Goal: Task Accomplishment & Management: Use online tool/utility

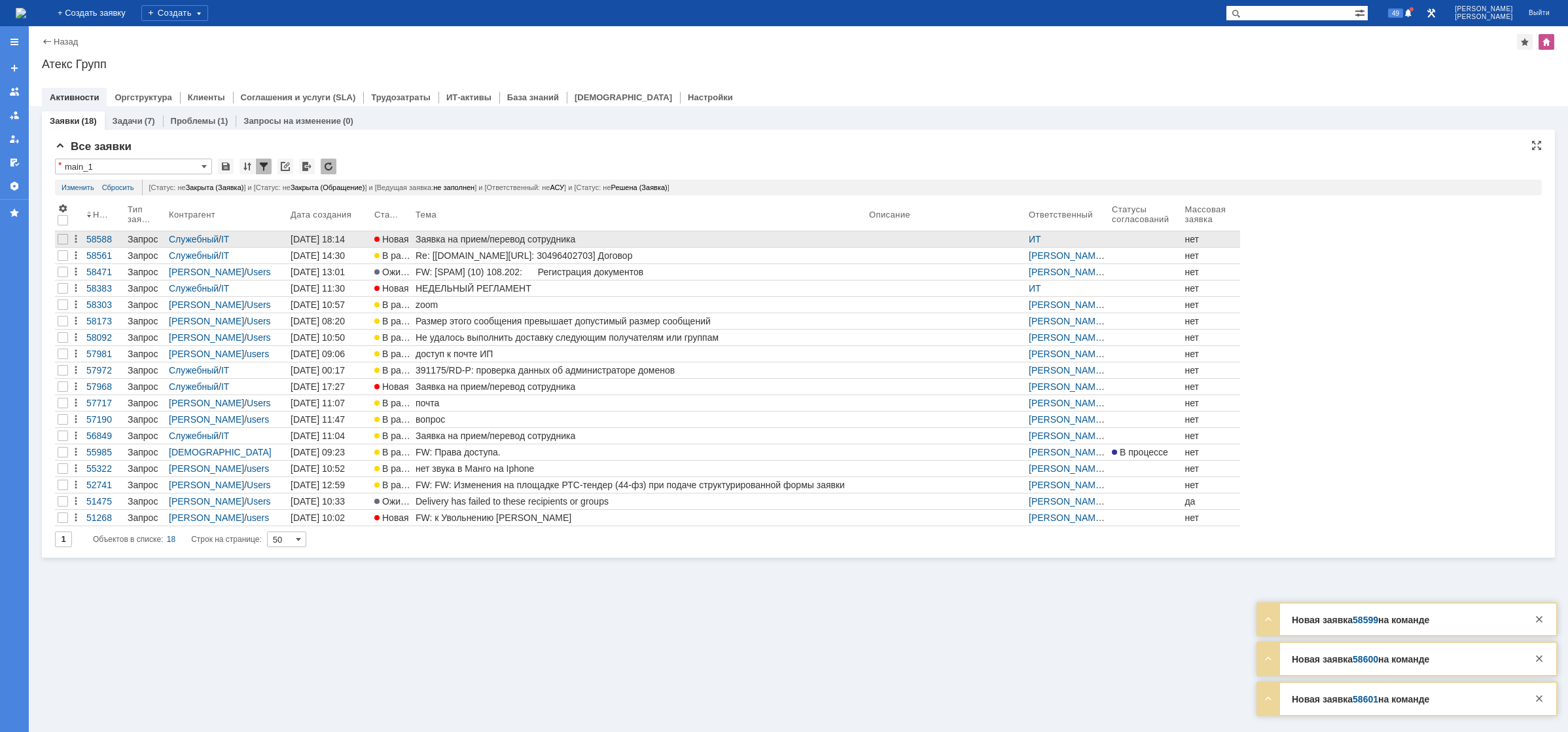
click at [483, 239] on div "Заявка на прием/перевод сотрудника" at bounding box center [640, 239] width 448 height 10
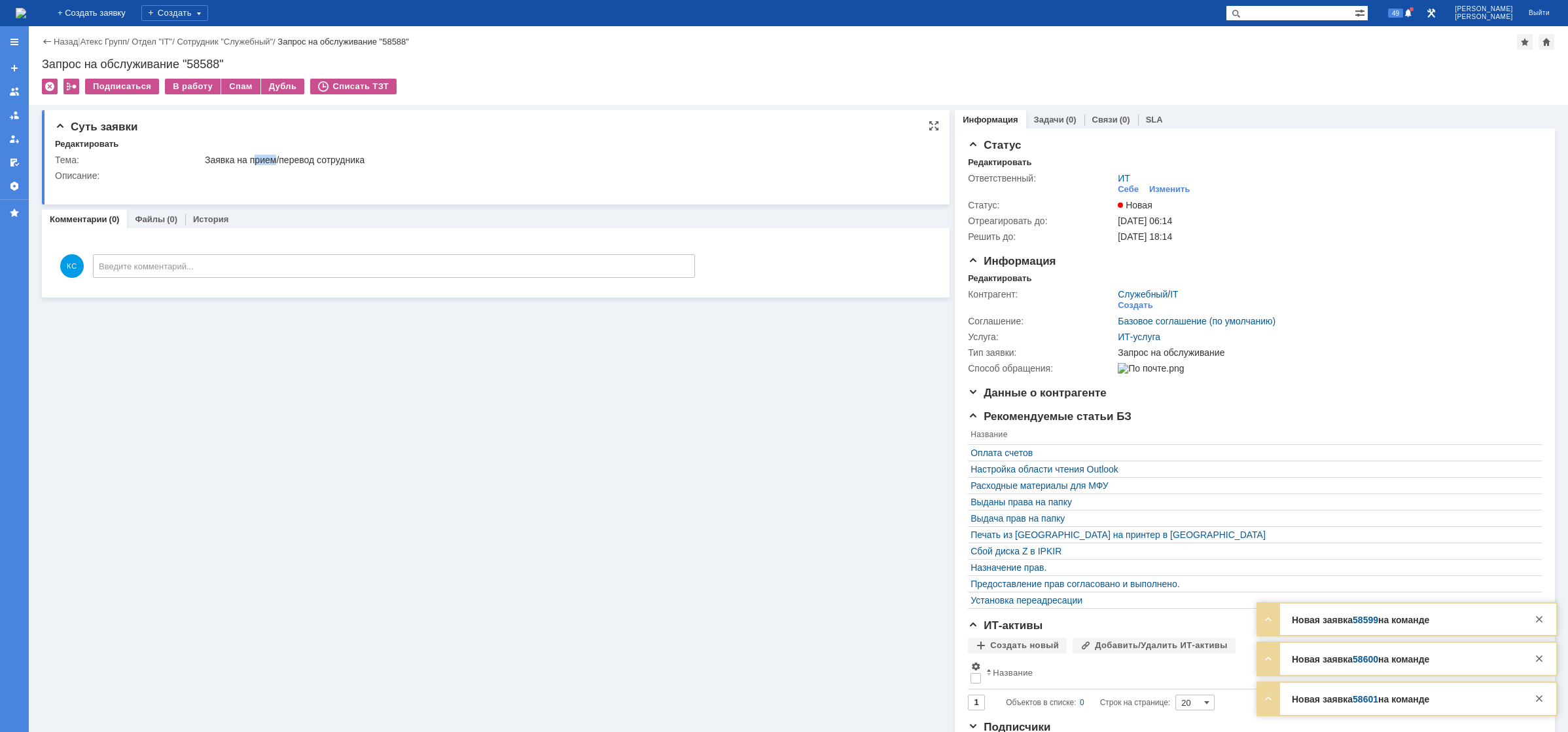
drag, startPoint x: 256, startPoint y: 163, endPoint x: 291, endPoint y: 160, distance: 35.1
click at [281, 160] on div "Заявка на прием/перевод сотрудника" at bounding box center [567, 159] width 724 height 10
drag, startPoint x: 297, startPoint y: 162, endPoint x: 270, endPoint y: 154, distance: 28.2
click at [270, 154] on div "Заявка на прием/перевод сотрудника" at bounding box center [567, 159] width 724 height 10
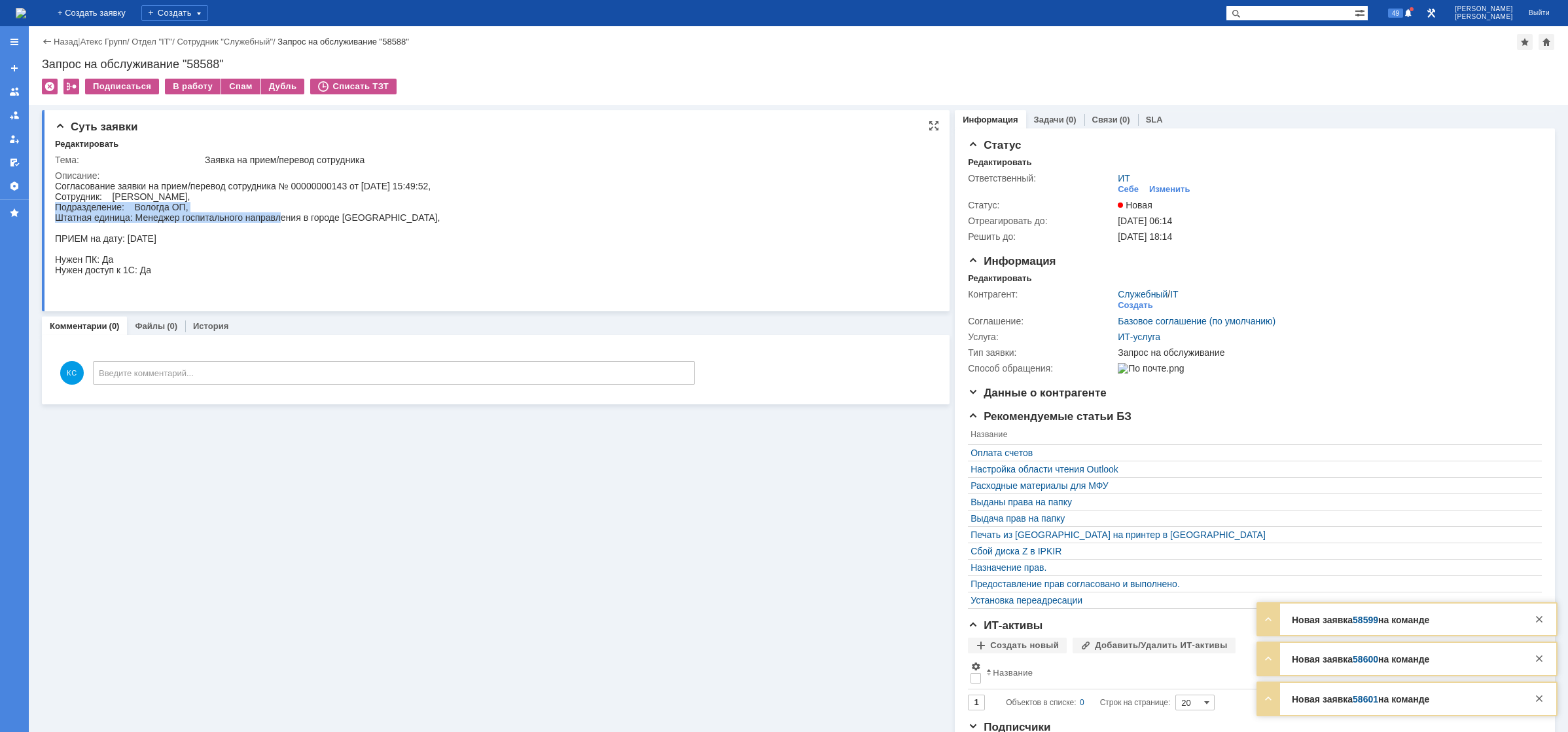
drag, startPoint x: 200, startPoint y: 209, endPoint x: 296, endPoint y: 220, distance: 96.6
click at [293, 220] on div "Согласование заявки на прием/перевод сотрудника № 00000000143 от 10.09.2025 15:…" at bounding box center [247, 238] width 385 height 115
click at [333, 220] on div "Согласование заявки на прием/перевод сотрудника № 00000000143 от 10.09.2025 15:…" at bounding box center [247, 238] width 385 height 115
drag, startPoint x: 165, startPoint y: 232, endPoint x: 157, endPoint y: 233, distance: 8.1
click at [157, 233] on div "Согласование заявки на прием/перевод сотрудника № 00000000143 от 10.09.2025 15:…" at bounding box center [247, 238] width 385 height 115
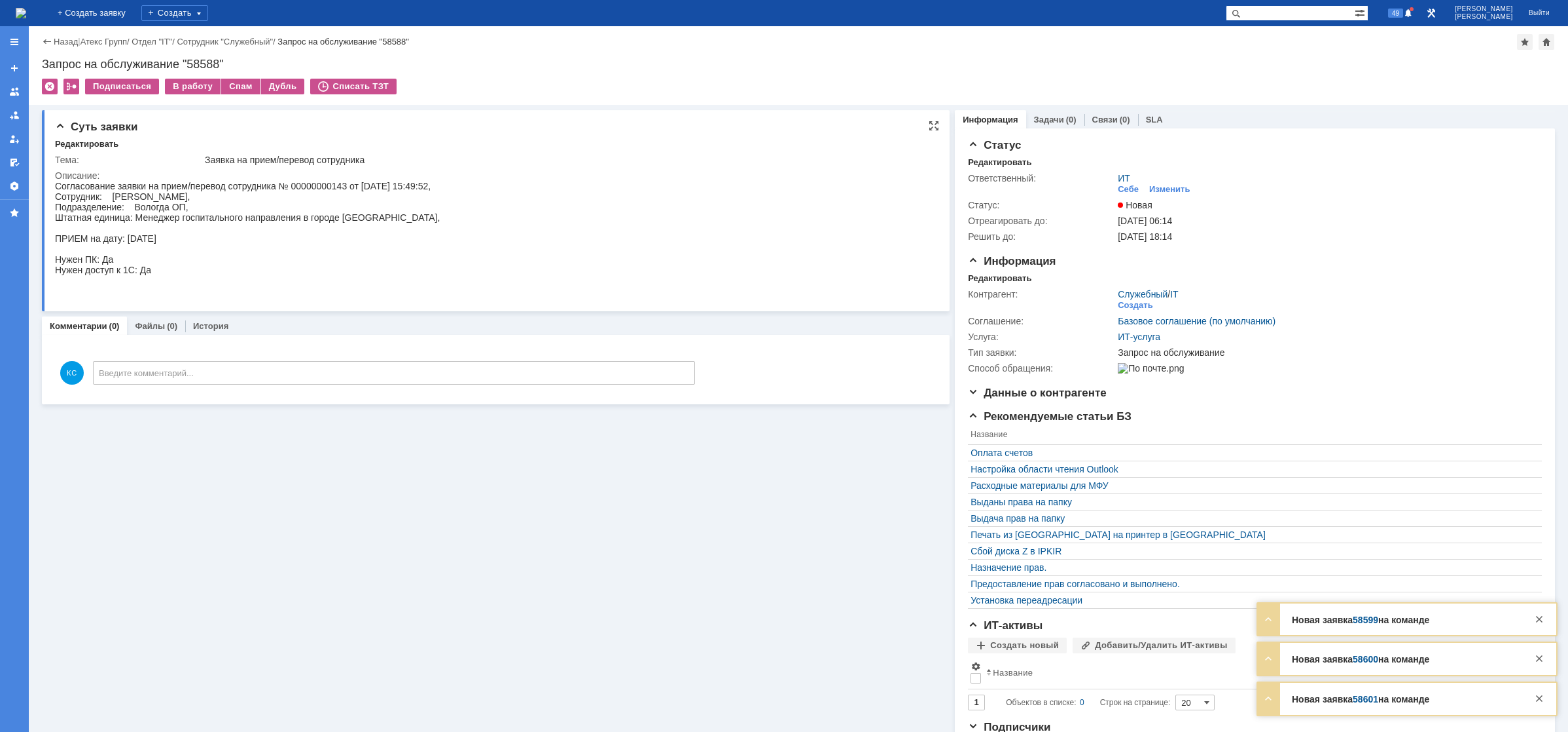
click at [151, 198] on div "Согласование заявки на прием/перевод сотрудника № 00000000143 от 10.09.2025 15:…" at bounding box center [247, 238] width 385 height 115
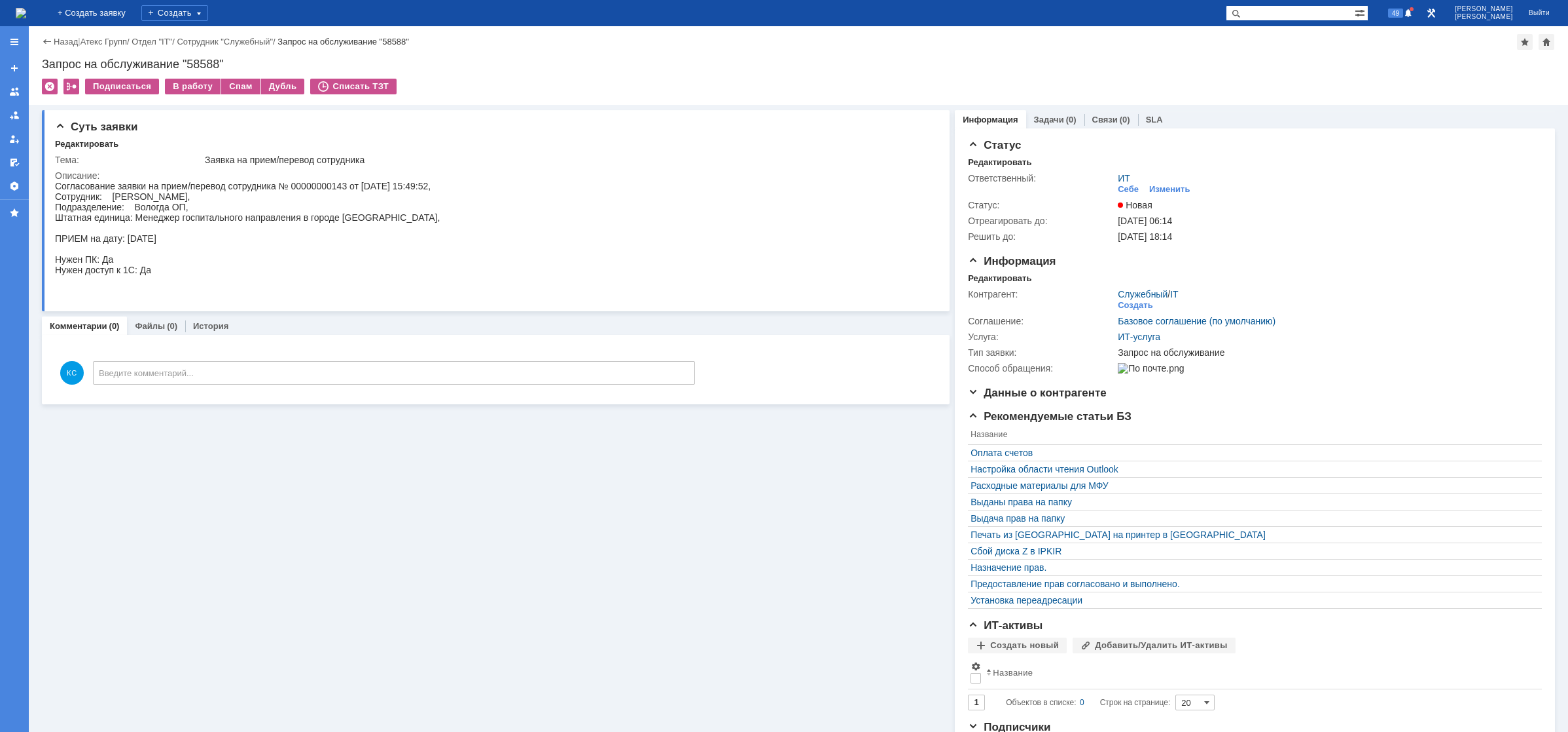
click at [26, 15] on img at bounding box center [21, 13] width 10 height 10
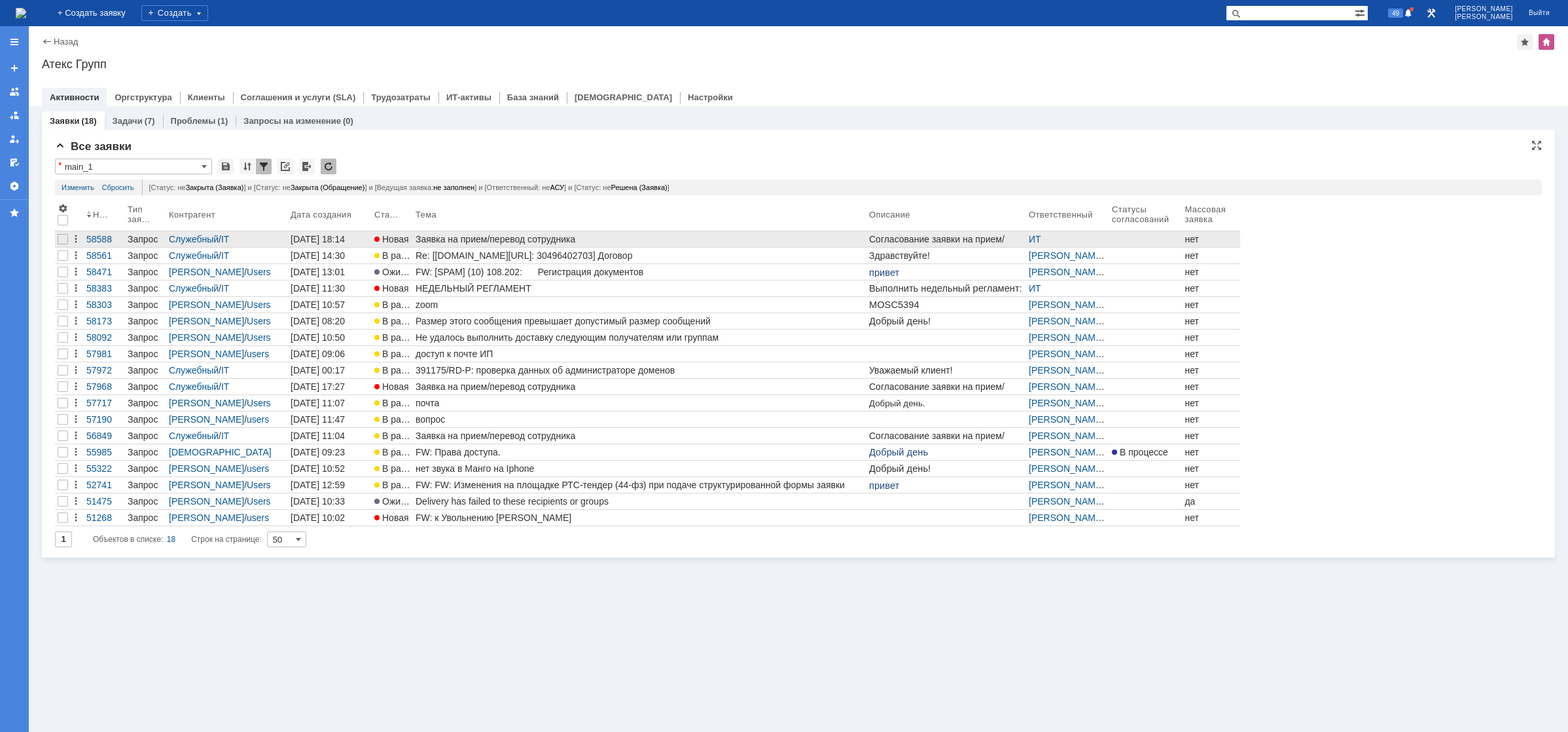
click at [518, 235] on div "Заявка на прием/перевод сотрудника" at bounding box center [640, 239] width 448 height 10
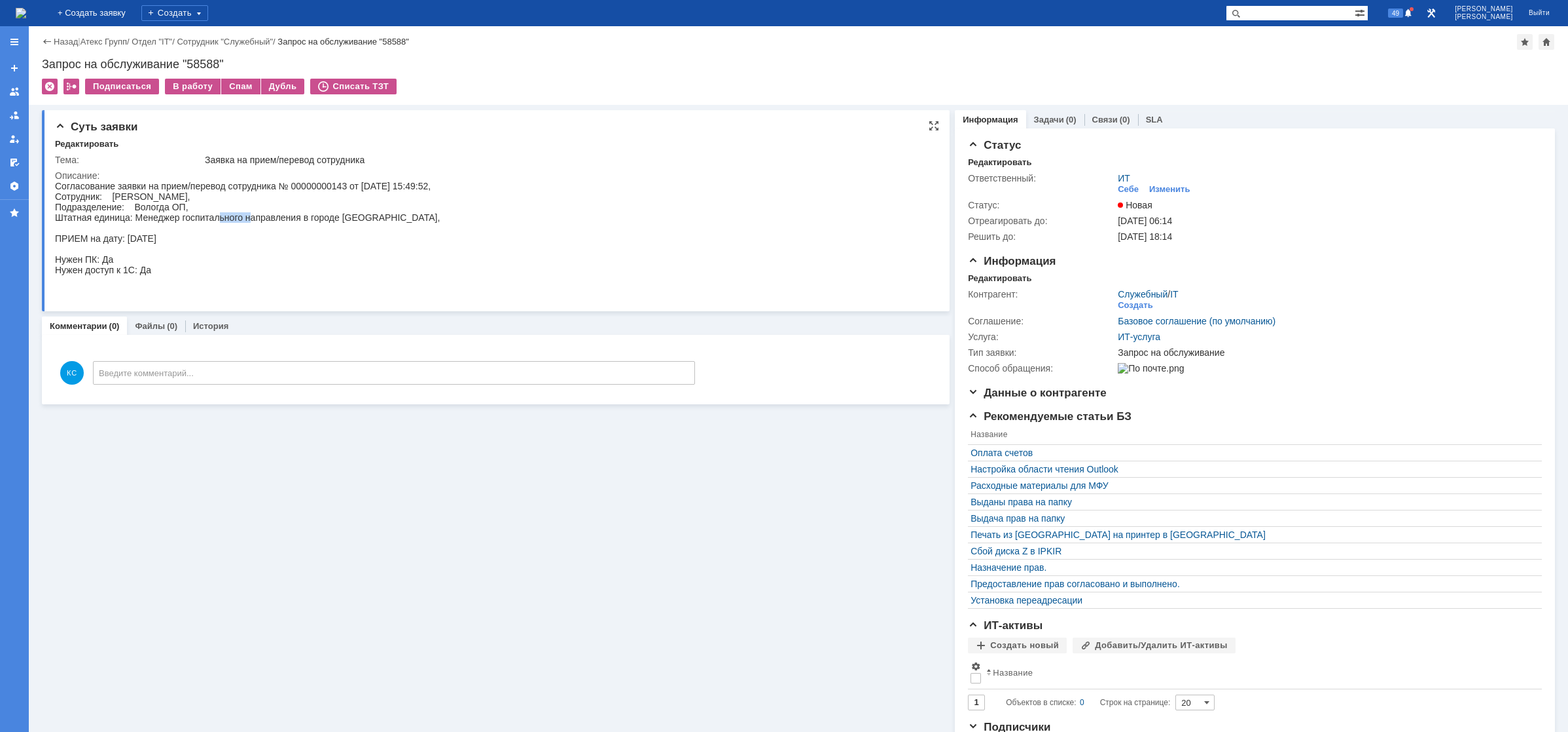
drag, startPoint x: 219, startPoint y: 215, endPoint x: 265, endPoint y: 215, distance: 46.0
click at [250, 215] on div "Согласование заявки на прием/перевод сотрудника № 00000000143 от 10.09.2025 15:…" at bounding box center [247, 238] width 385 height 115
click at [269, 215] on div "Согласование заявки на прием/перевод сотрудника № 00000000143 от 10.09.2025 15:…" at bounding box center [247, 238] width 385 height 115
click at [26, 8] on img at bounding box center [21, 13] width 10 height 10
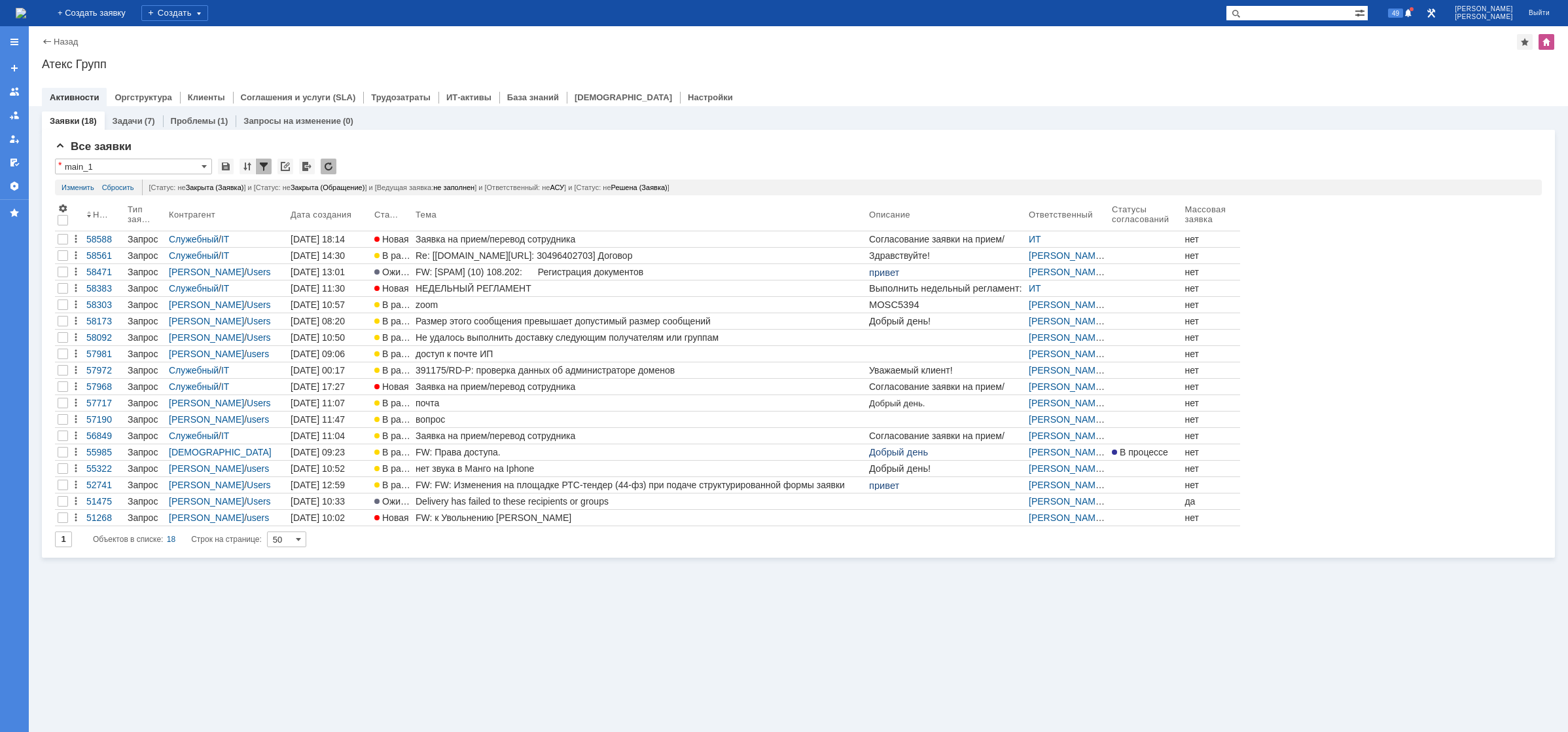
click at [26, 14] on img at bounding box center [21, 13] width 10 height 10
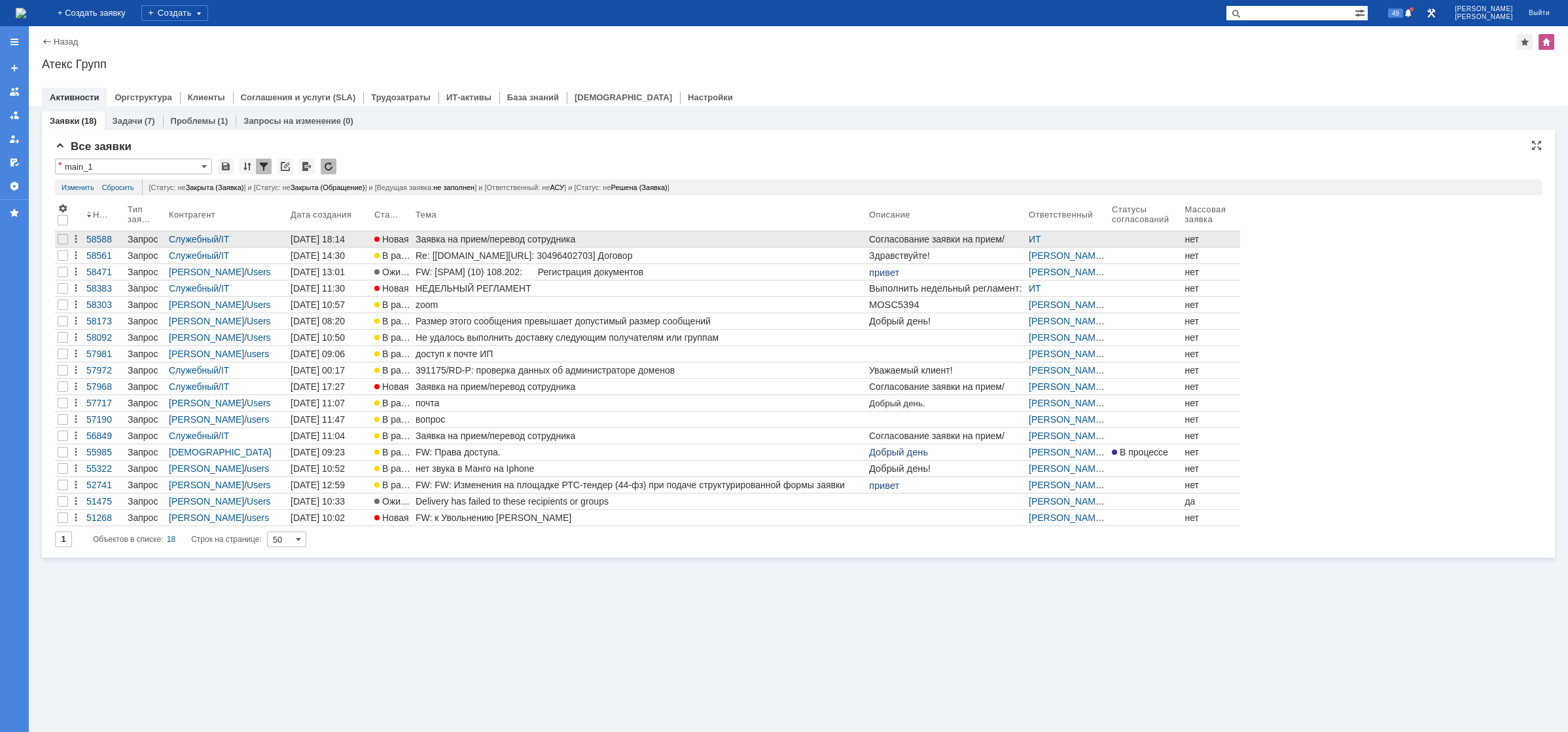
click at [520, 236] on div "Заявка на прием/перевод сотрудника" at bounding box center [640, 239] width 448 height 10
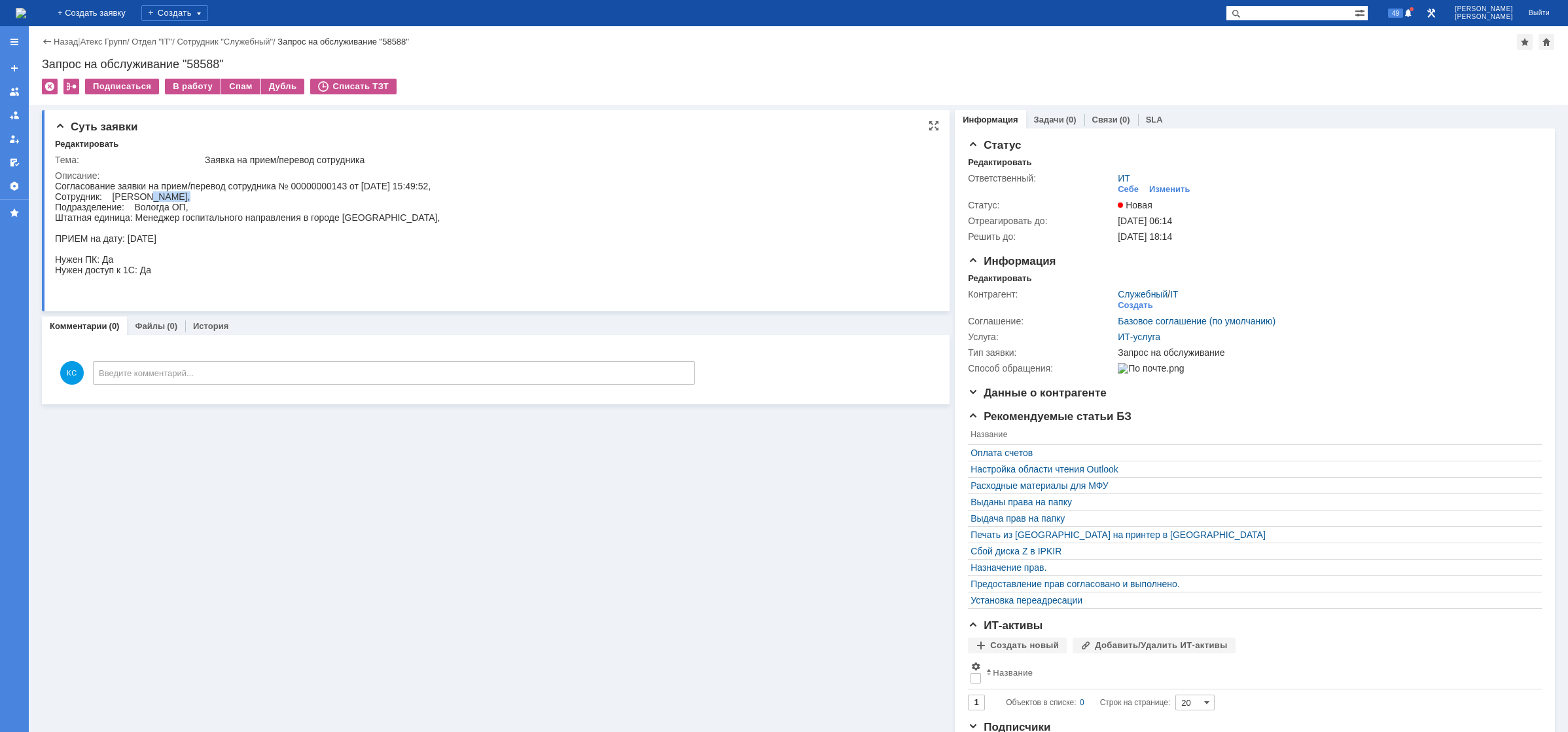
drag, startPoint x: 153, startPoint y: 192, endPoint x: 183, endPoint y: 193, distance: 30.0
click at [183, 193] on div "Согласование заявки на прием/перевод сотрудника № 00000000143 от 10.09.2025 15:…" at bounding box center [247, 238] width 385 height 115
click at [190, 197] on div "Согласование заявки на прием/перевод сотрудника № 00000000143 от 10.09.2025 15:…" at bounding box center [247, 238] width 385 height 115
drag, startPoint x: 184, startPoint y: 197, endPoint x: 153, endPoint y: 194, distance: 31.1
click at [153, 194] on div "Согласование заявки на прием/перевод сотрудника № 00000000143 от 10.09.2025 15:…" at bounding box center [247, 238] width 385 height 115
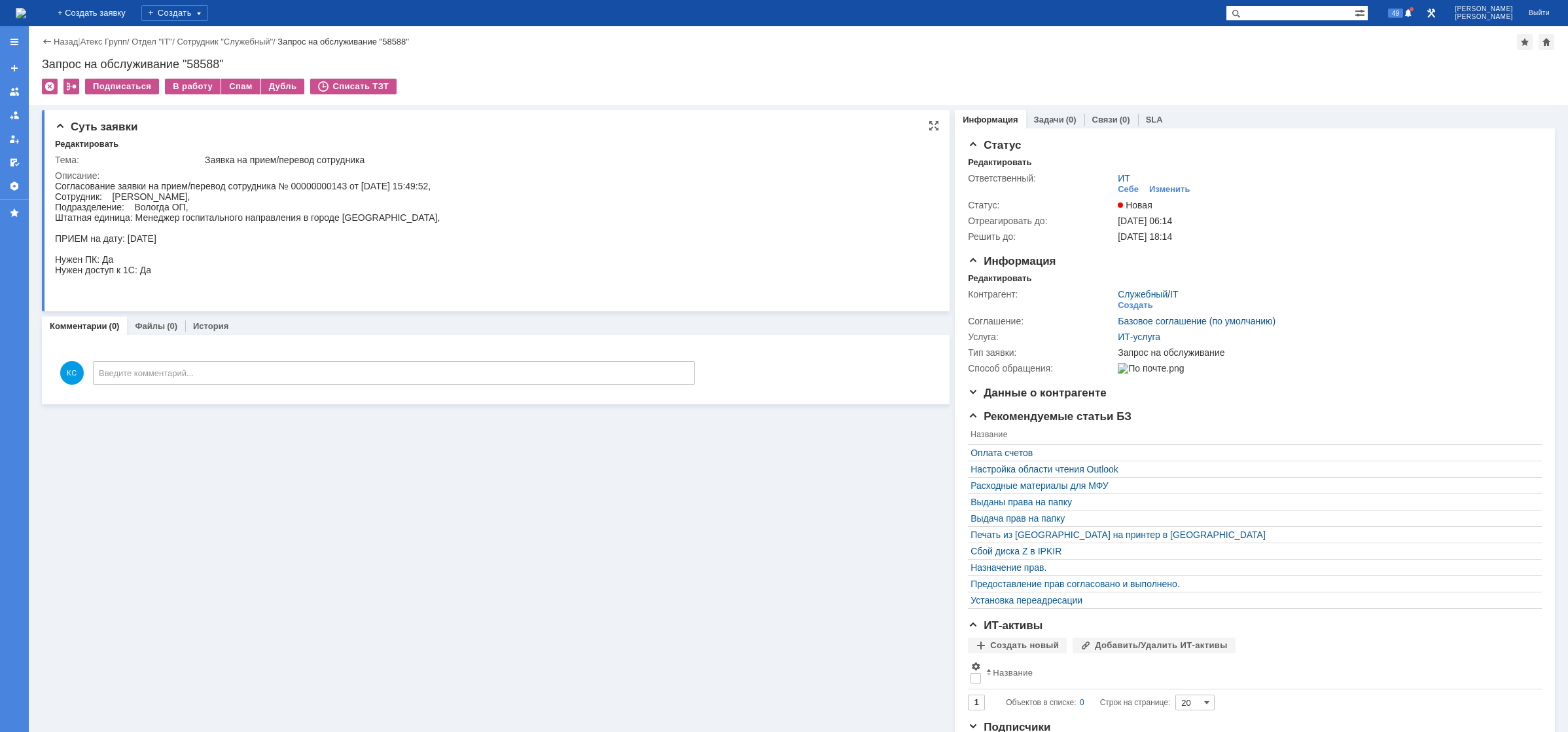
click at [139, 193] on div "Согласование заявки на прием/перевод сотрудника № 00000000143 от 10.09.2025 15:…" at bounding box center [247, 238] width 385 height 115
drag, startPoint x: 153, startPoint y: 196, endPoint x: 180, endPoint y: 196, distance: 27.0
click at [178, 196] on div "Согласование заявки на прием/перевод сотрудника № 00000000143 от 10.09.2025 15:…" at bounding box center [247, 238] width 385 height 115
click at [183, 196] on div "Согласование заявки на прием/перевод сотрудника № 00000000143 от 10.09.2025 15:…" at bounding box center [247, 238] width 385 height 115
click at [26, 13] on img at bounding box center [21, 13] width 10 height 10
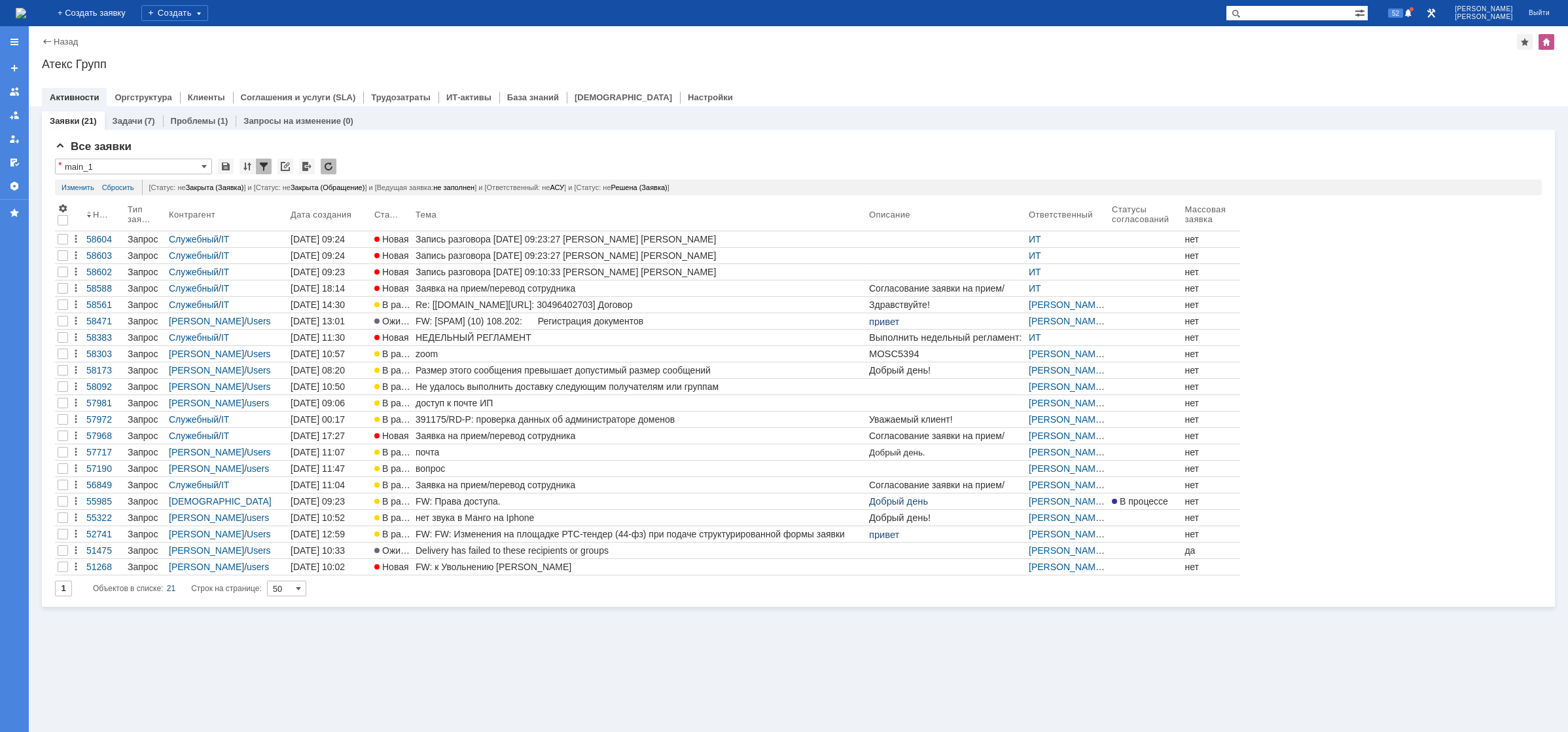
click at [26, 8] on img at bounding box center [21, 13] width 10 height 10
click at [1363, 699] on link "58605" at bounding box center [1366, 699] width 25 height 10
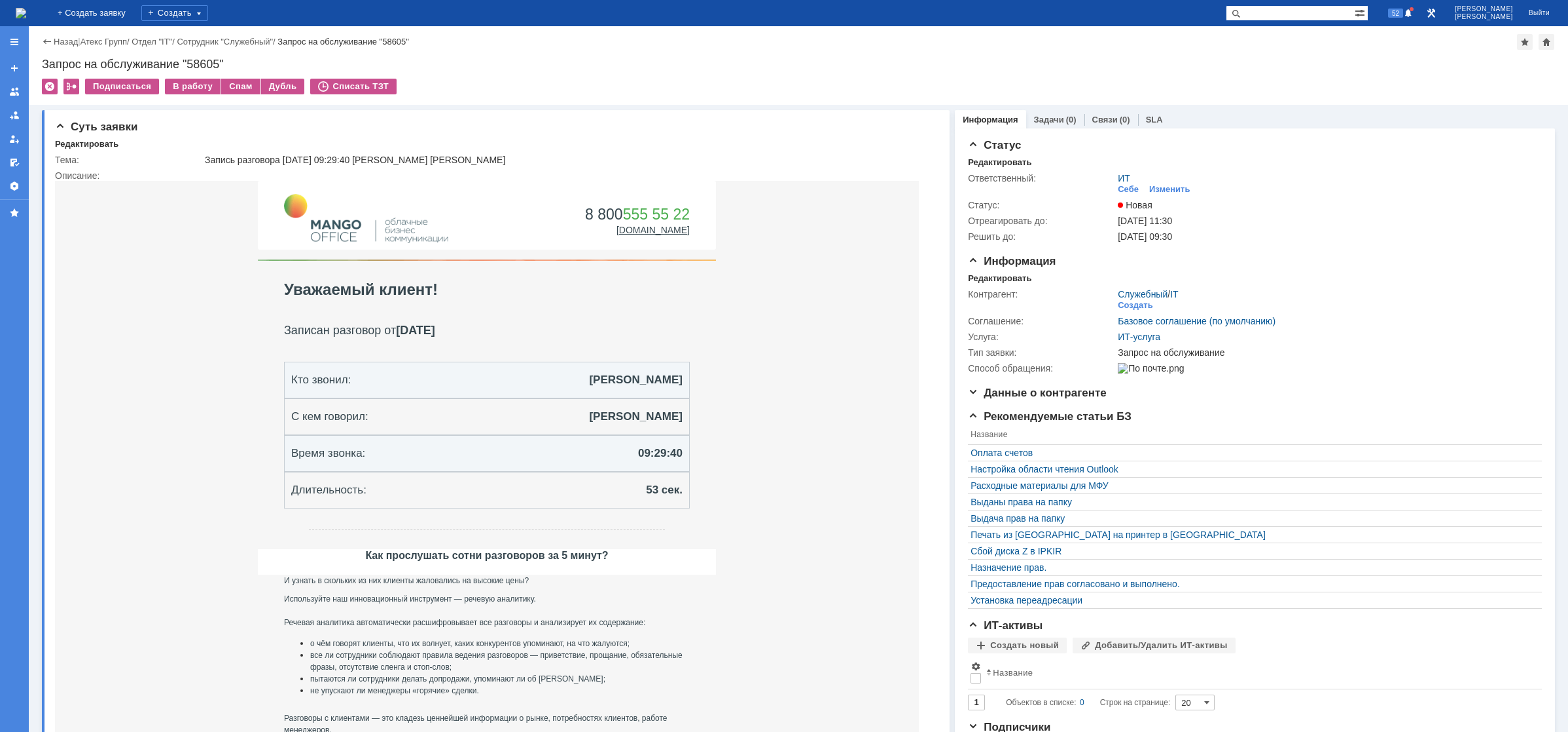
click at [26, 10] on img at bounding box center [21, 13] width 10 height 10
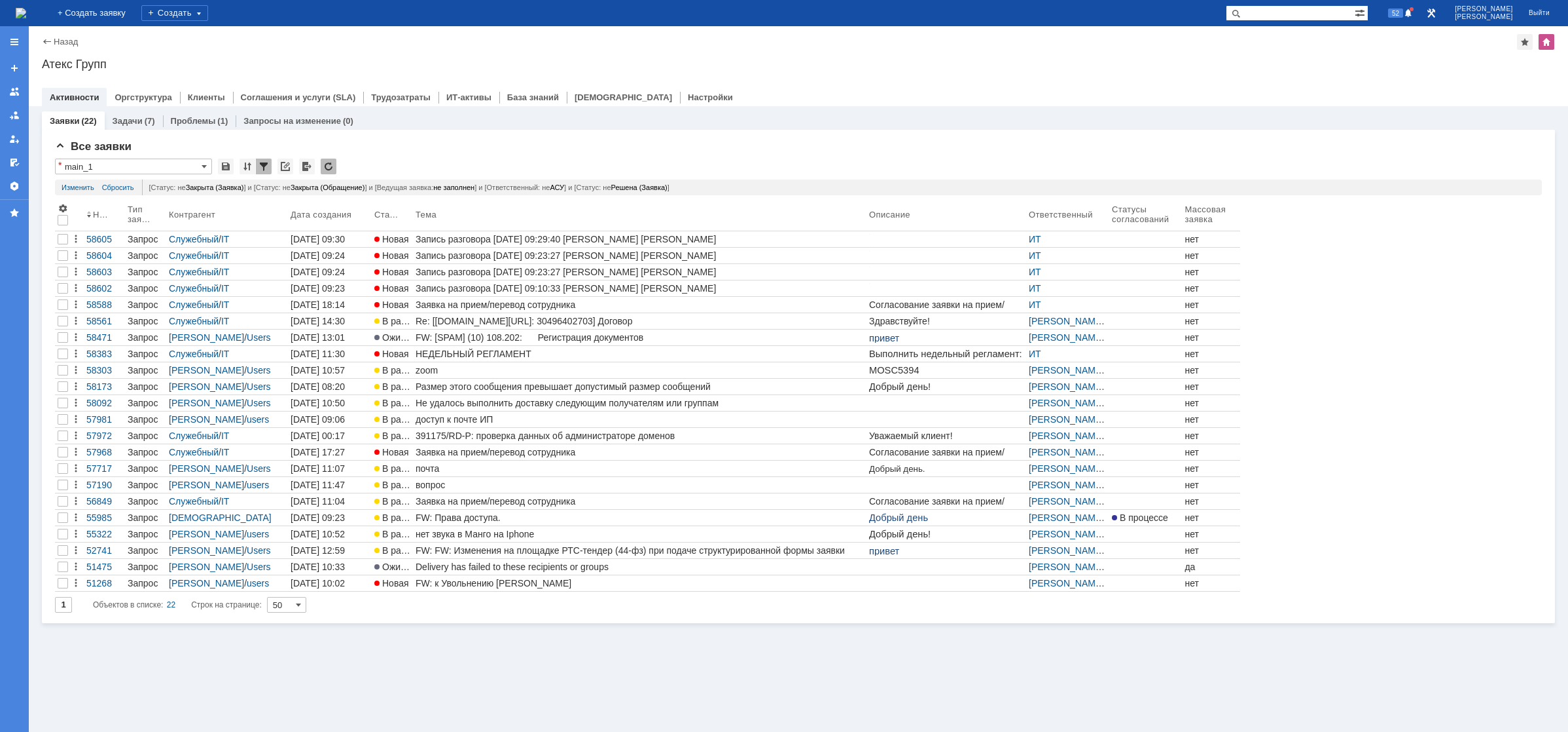
click at [572, 654] on div "Заявки (22) Задачи (7) Проблемы (1) Запросы на изменение (0) Все заявки * main_…" at bounding box center [798, 419] width 1539 height 625
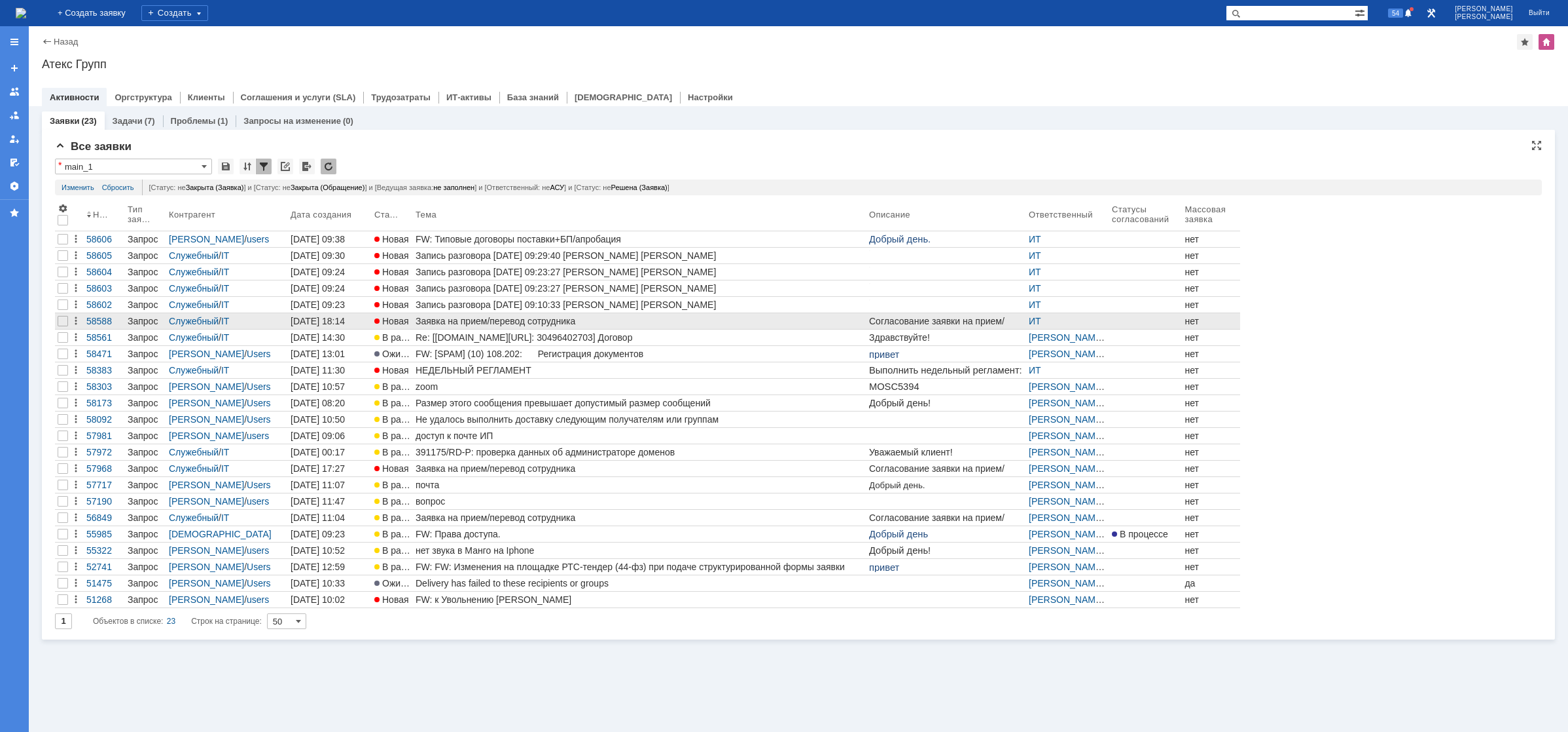
click at [512, 319] on div "Заявка на прием/перевод сотрудника" at bounding box center [640, 321] width 448 height 10
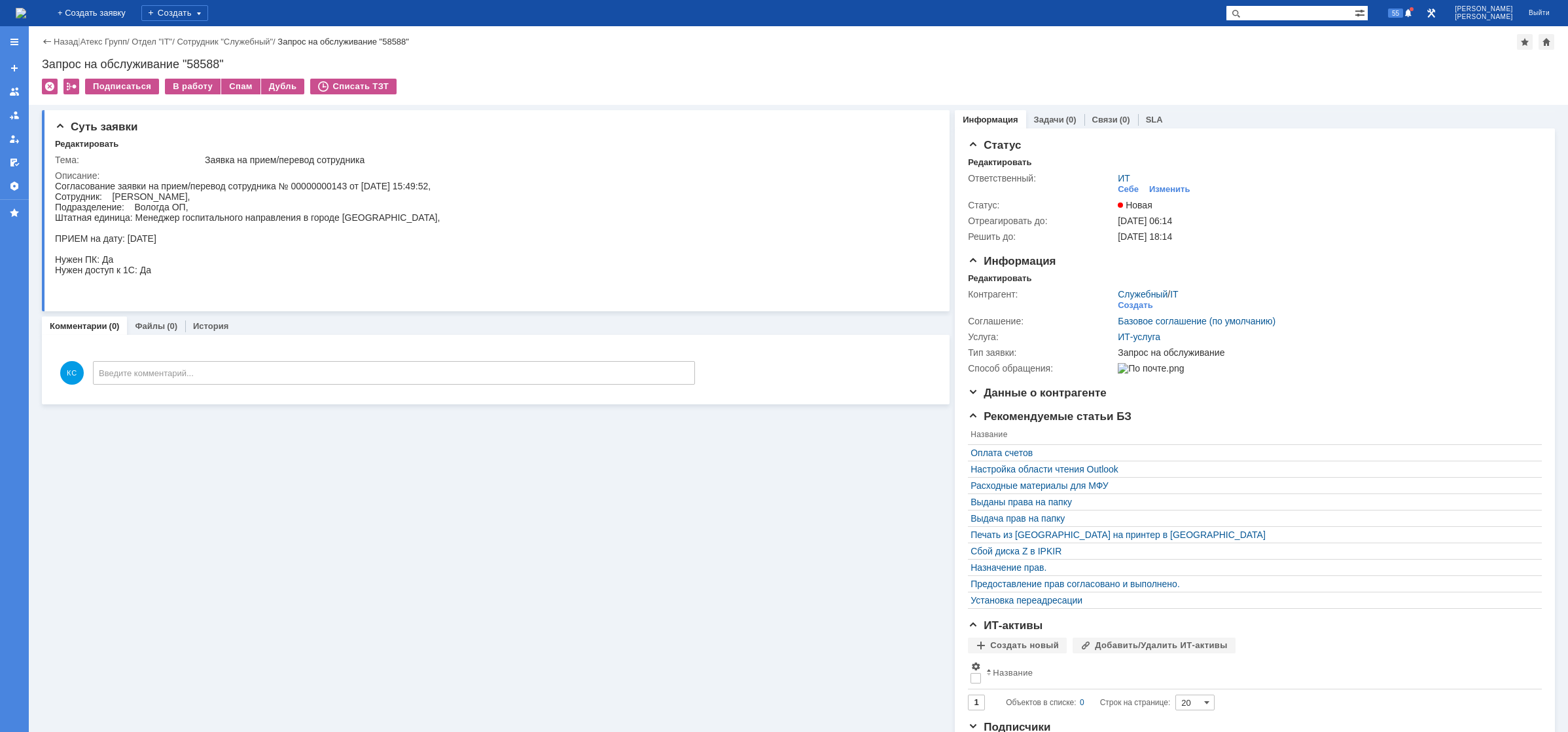
drag, startPoint x: 182, startPoint y: 90, endPoint x: 167, endPoint y: 101, distance: 18.6
click at [198, 168] on div "Назад | Атекс Групп / Отдел "IT" / Сотрудник "Служебный" / Запрос на обслуживан…" at bounding box center [798, 379] width 1539 height 706
click at [26, 13] on img at bounding box center [21, 13] width 10 height 10
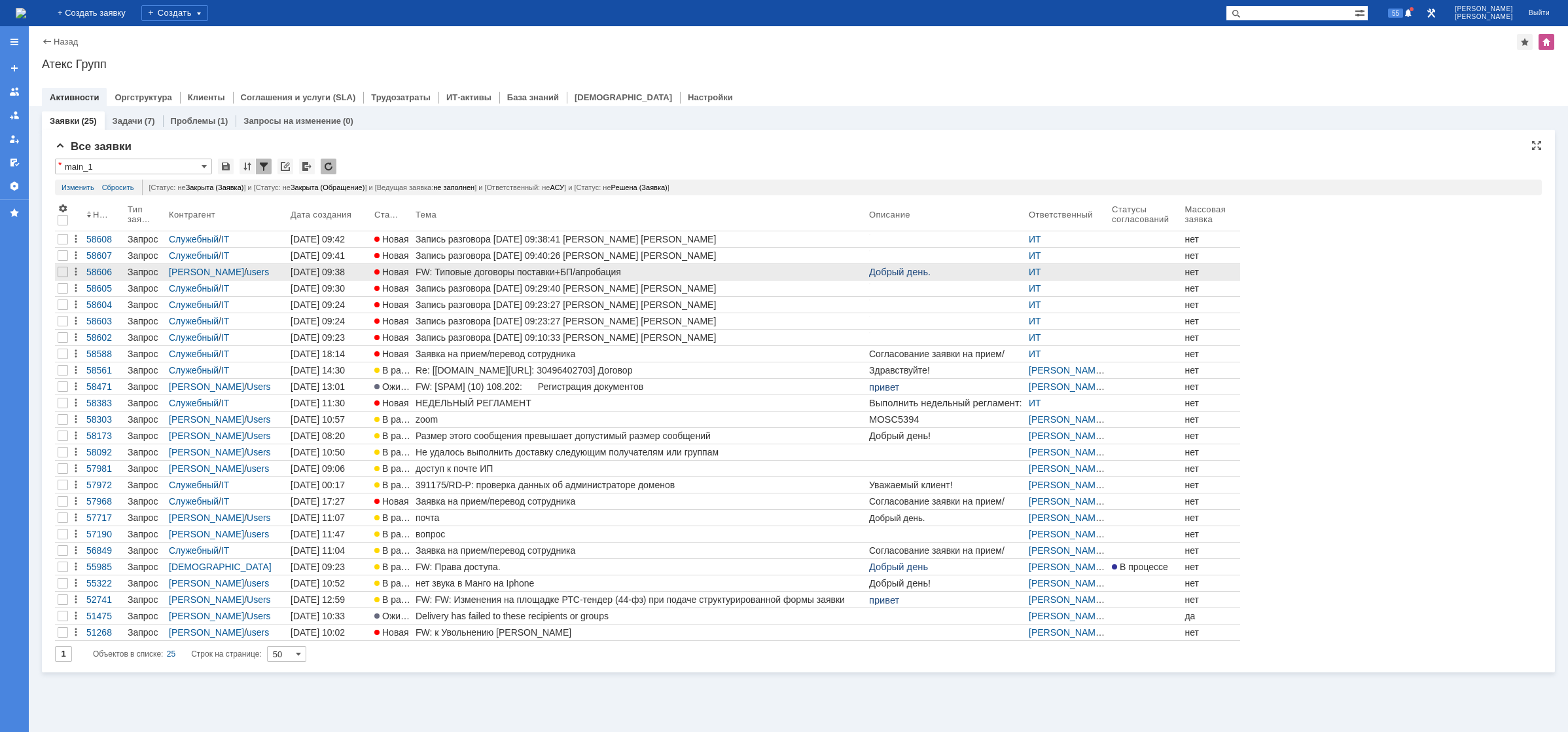
click at [604, 275] on div "FW: Типовые договоры поставки+БП/апробация" at bounding box center [640, 271] width 448 height 10
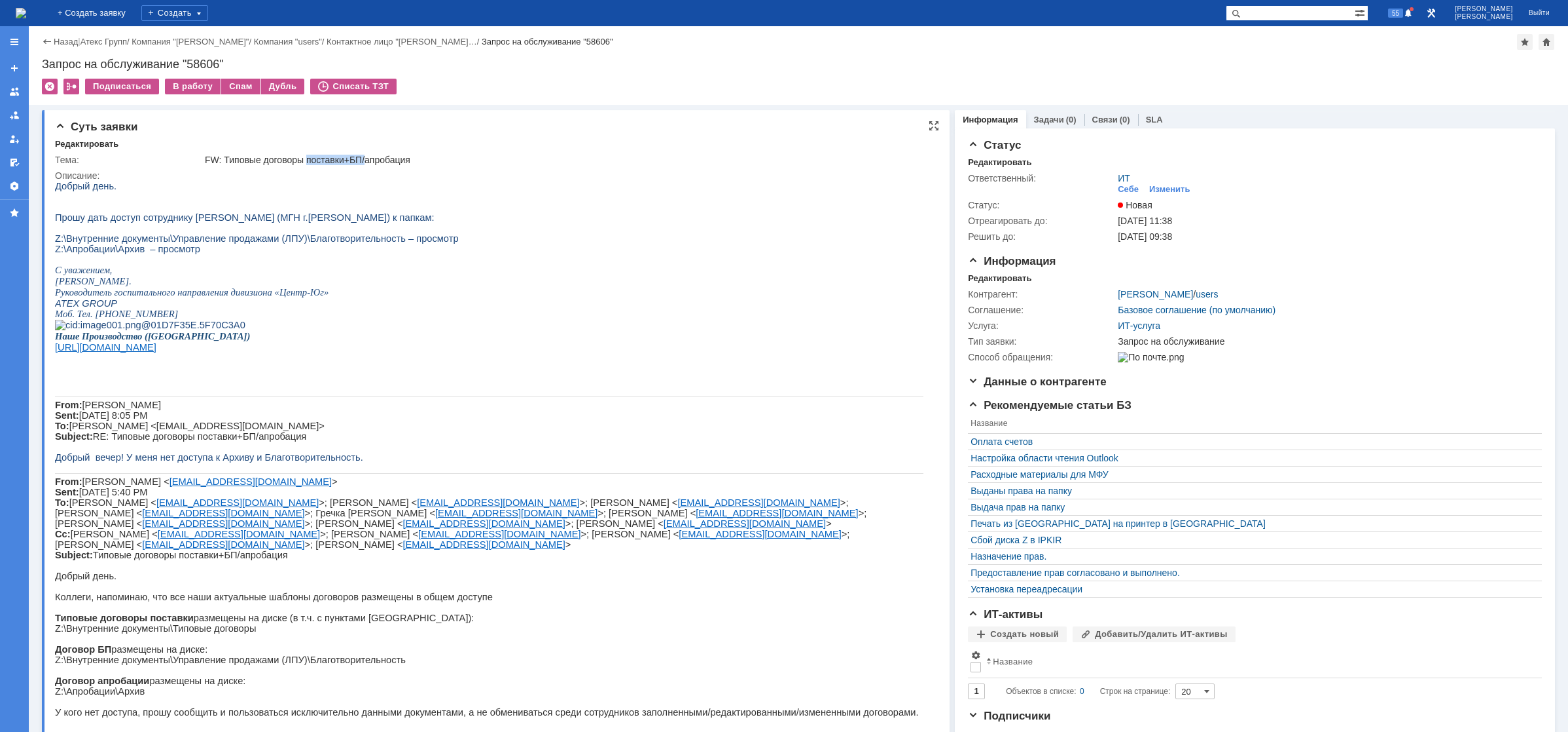
drag, startPoint x: 309, startPoint y: 161, endPoint x: 370, endPoint y: 160, distance: 61.0
click at [370, 160] on div "FW: Типовые договоры поставки+БП/апробация" at bounding box center [567, 159] width 724 height 10
drag, startPoint x: 138, startPoint y: 246, endPoint x: 165, endPoint y: 247, distance: 27.0
click at [165, 243] on span "Z:\Внутренние документы\Управление продажами (ЛПУ)\Благотворительность – просмо…" at bounding box center [257, 238] width 404 height 10
click at [26, 10] on img at bounding box center [21, 13] width 10 height 10
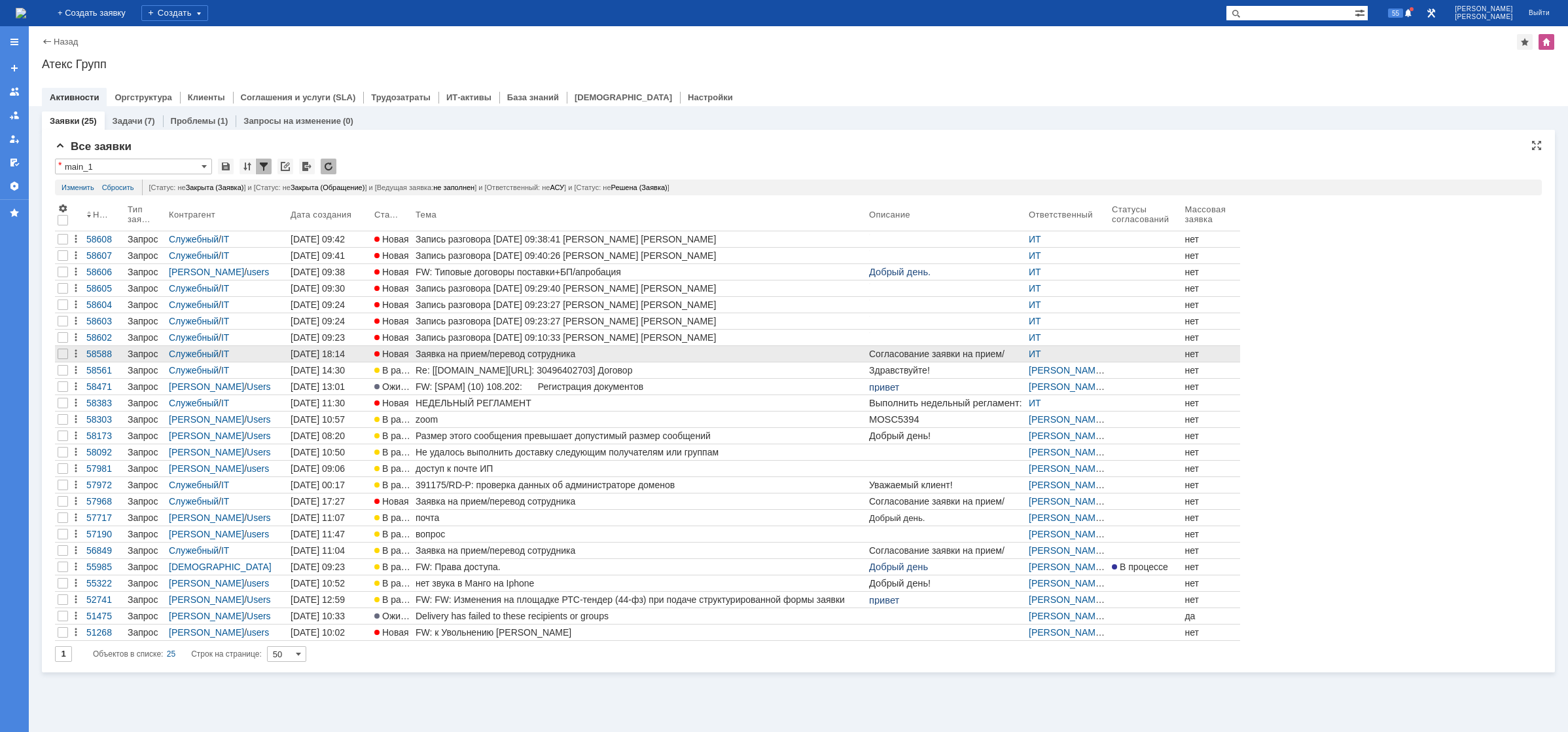
click at [432, 356] on div "Заявка на прием/перевод сотрудника" at bounding box center [640, 353] width 448 height 10
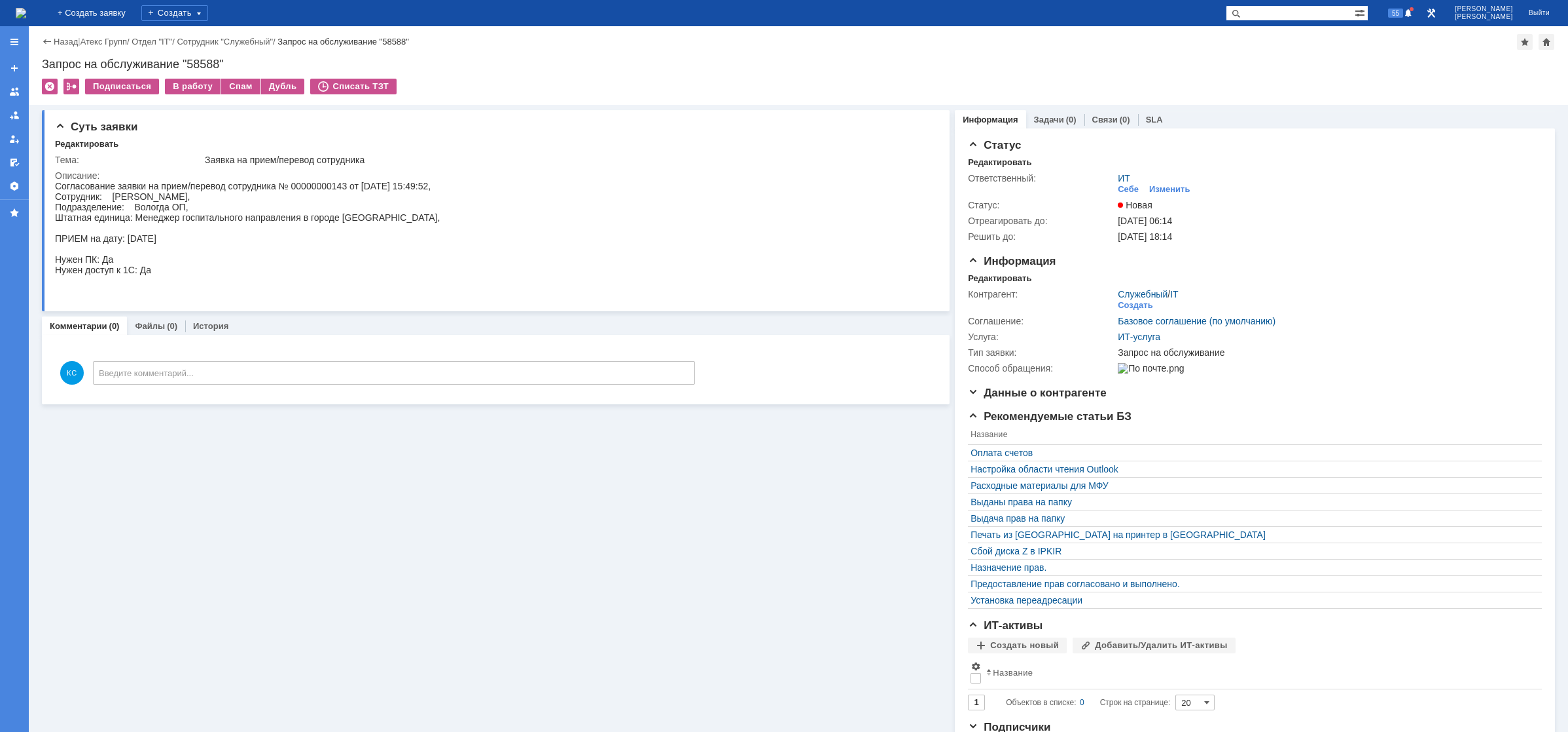
click at [26, 14] on img at bounding box center [21, 13] width 10 height 10
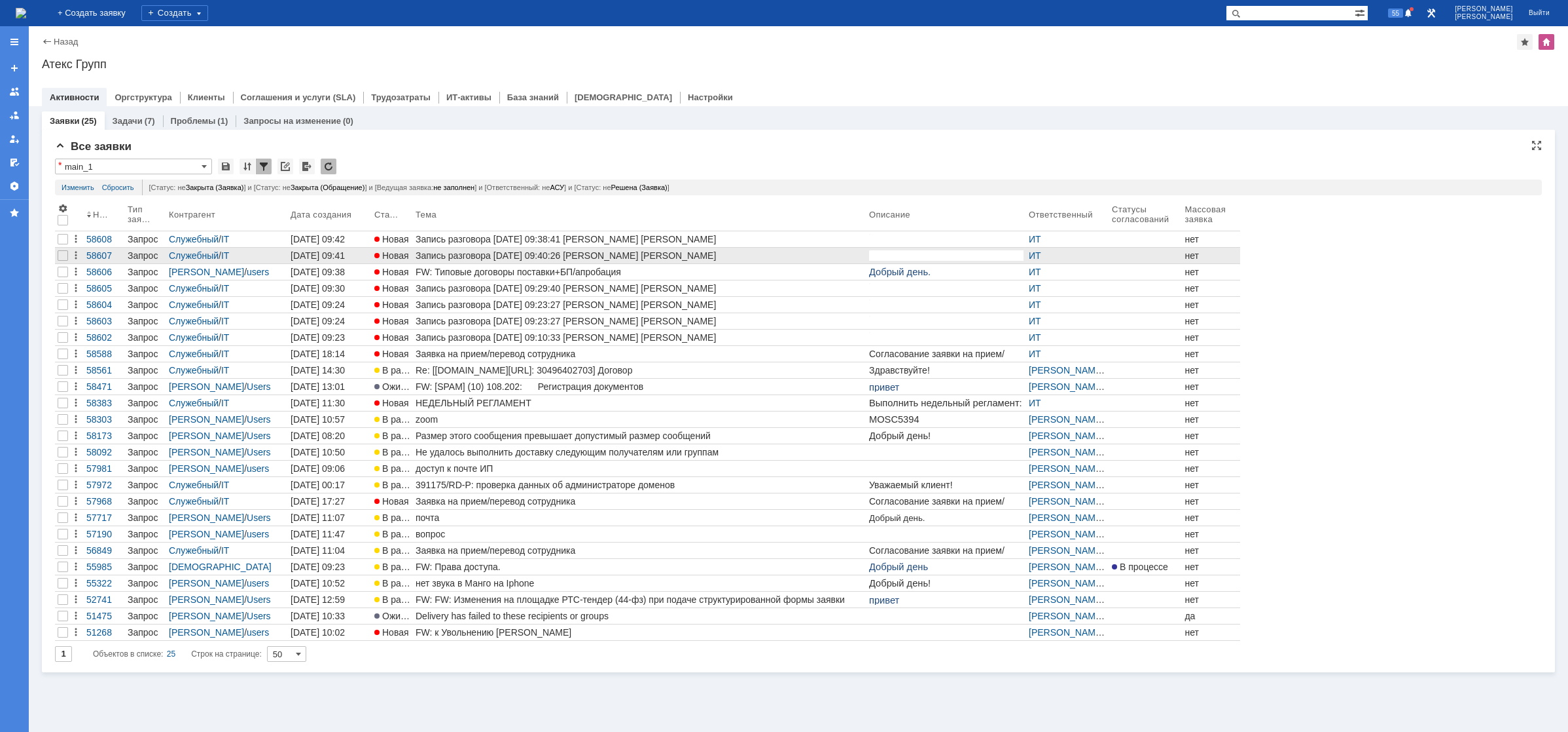
click at [506, 251] on div "Запись разговора [DATE] 09:40:26 [PERSON_NAME] [PERSON_NAME]" at bounding box center [640, 255] width 448 height 10
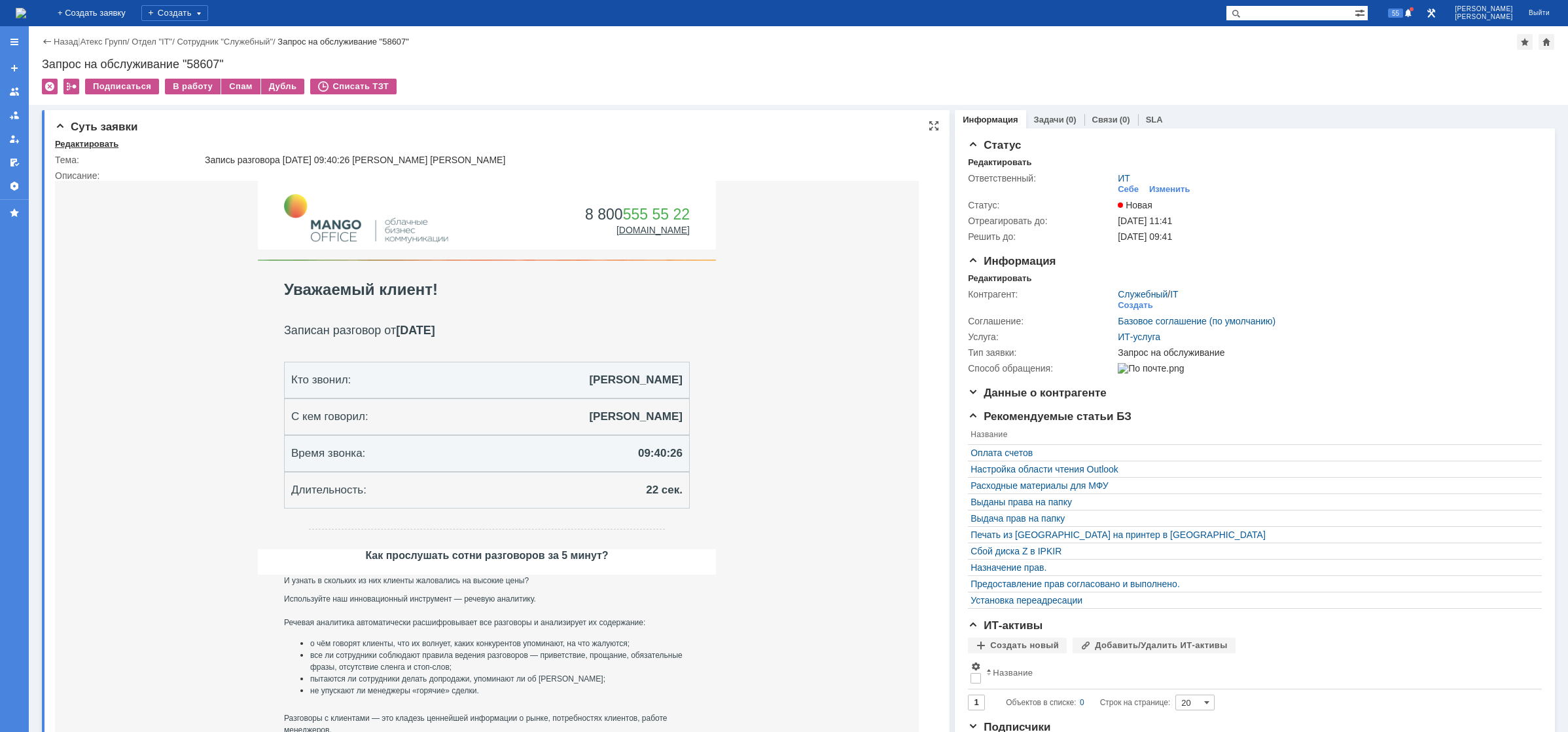
click at [75, 148] on div "Редактировать" at bounding box center [87, 144] width 64 height 10
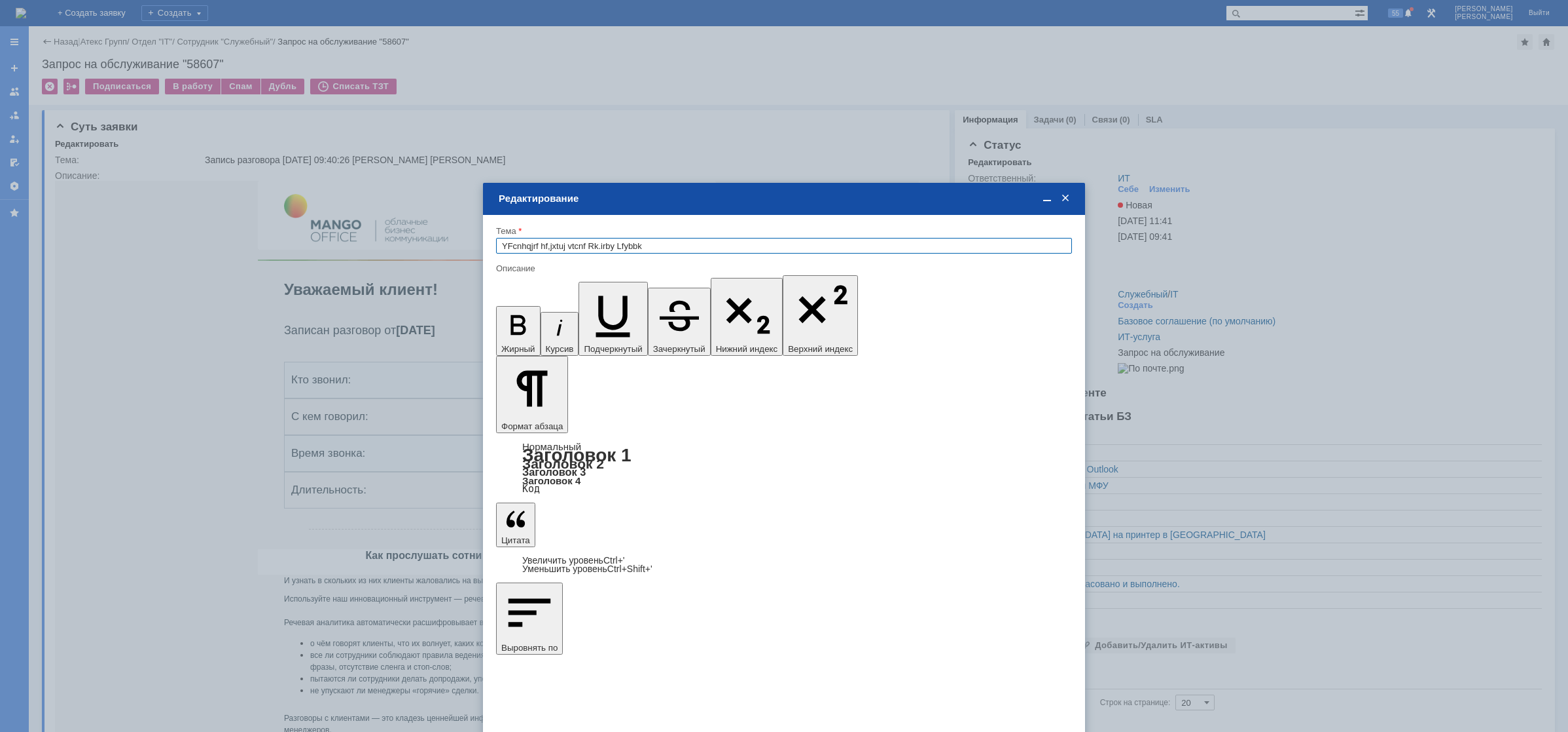
drag, startPoint x: 654, startPoint y: 245, endPoint x: 470, endPoint y: 223, distance: 185.3
click at [529, 250] on input "Настрйока рабочего места [PERSON_NAME]" at bounding box center [784, 246] width 576 height 16
click at [529, 244] on input "Настрока рабочего места [PERSON_NAME]" at bounding box center [784, 246] width 576 height 16
type input "Настройка рабочего места [PERSON_NAME]"
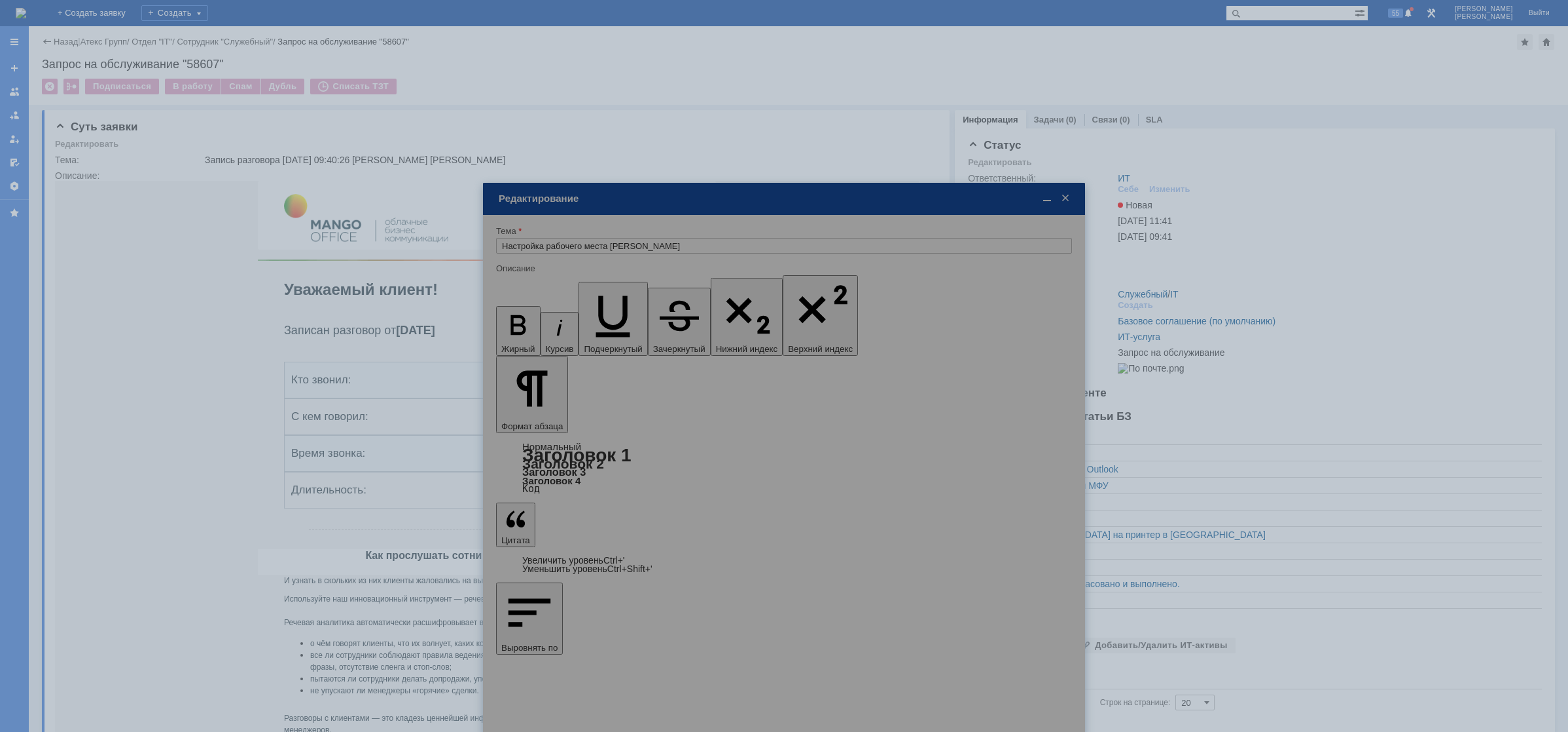
click at [536, 520] on div at bounding box center [784, 543] width 602 height 722
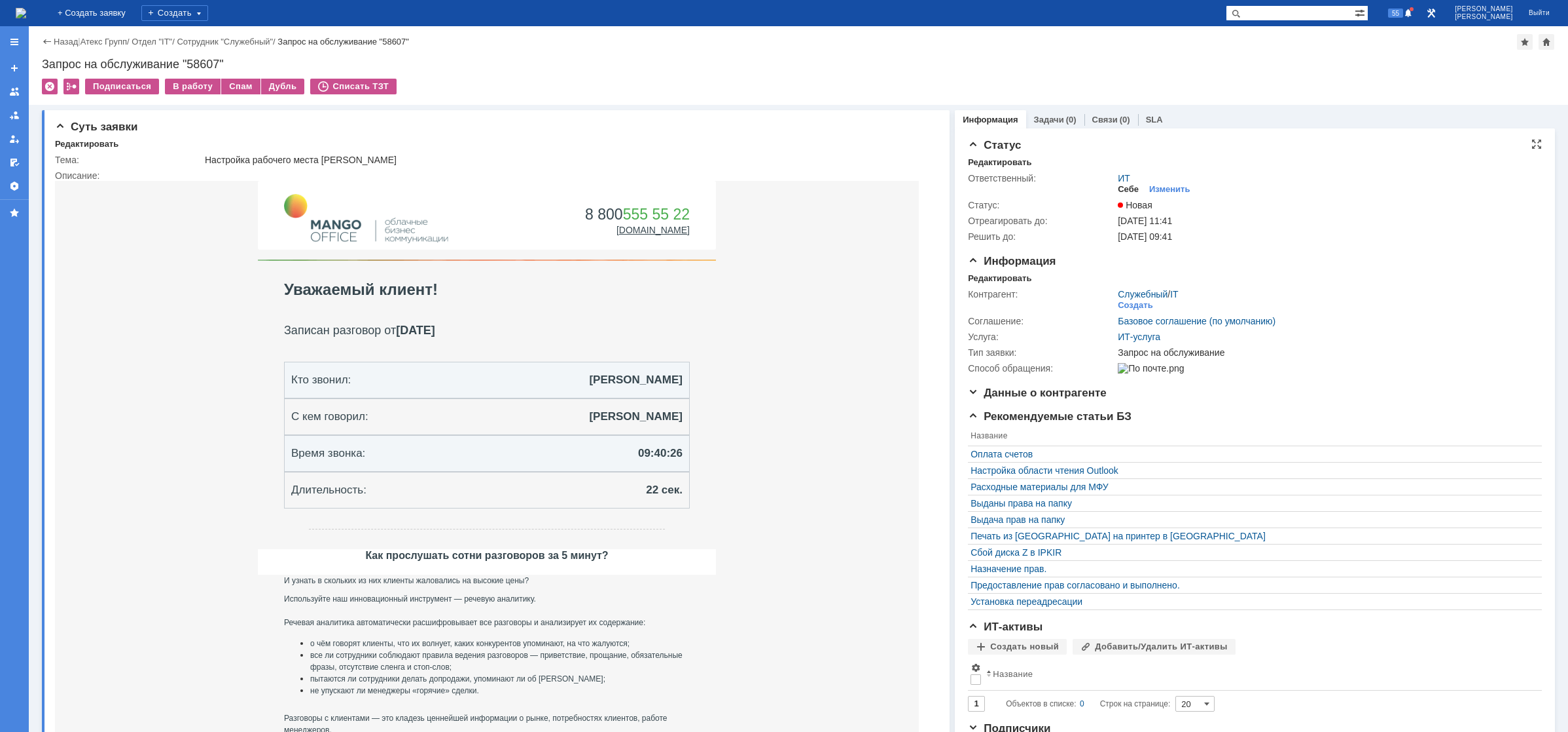
click at [1124, 184] on div "Себе" at bounding box center [1128, 189] width 21 height 10
drag, startPoint x: 238, startPoint y: 88, endPoint x: 192, endPoint y: 87, distance: 46.0
click at [192, 87] on tr "В работу Спам Дубль" at bounding box center [235, 87] width 140 height 17
click at [192, 87] on div "В работу" at bounding box center [192, 87] width 56 height 16
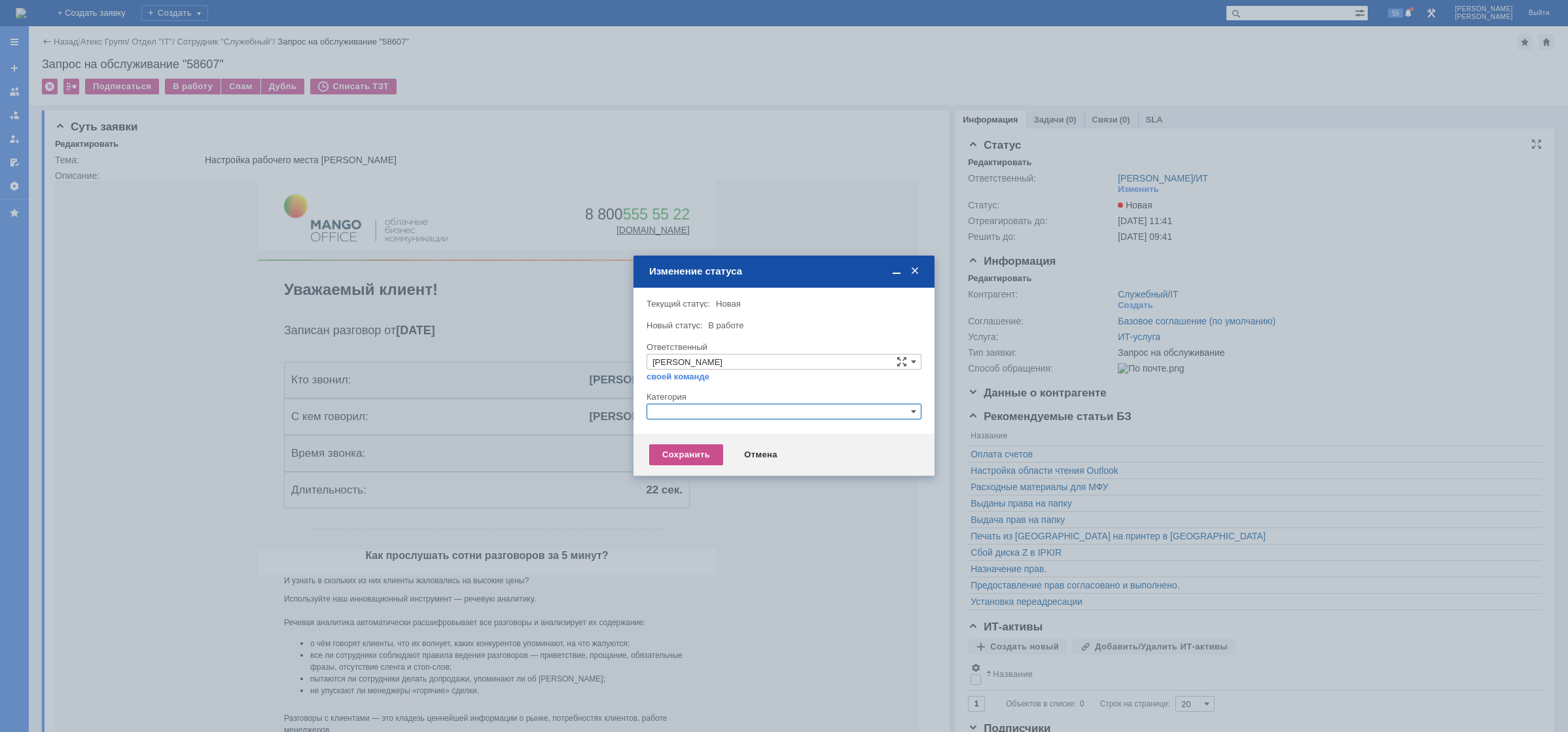
click at [693, 410] on input "text" at bounding box center [784, 411] width 275 height 16
click at [695, 473] on span "Прочее" at bounding box center [784, 473] width 263 height 10
click at [683, 463] on div "Сохранить" at bounding box center [686, 454] width 74 height 21
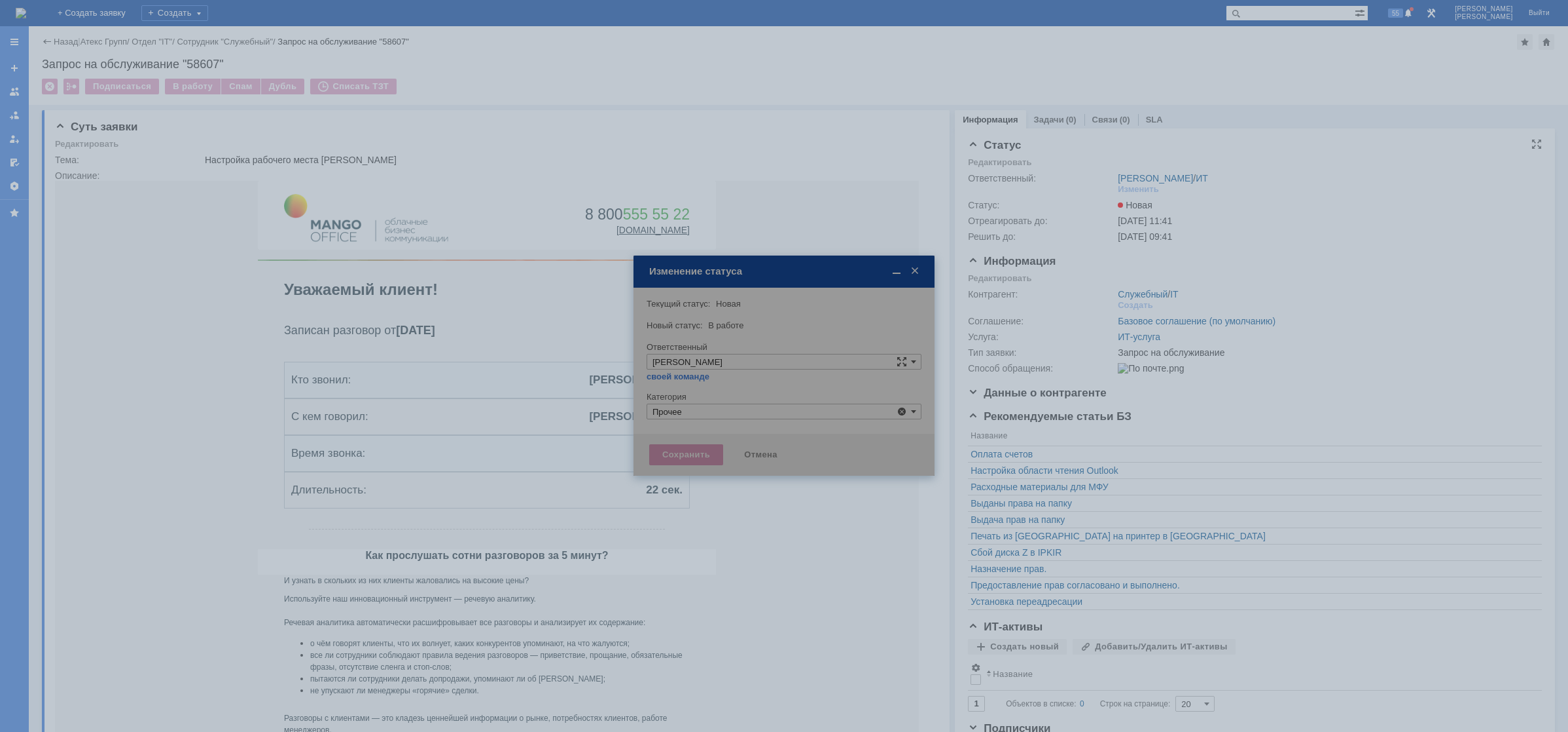
type input "Прочее"
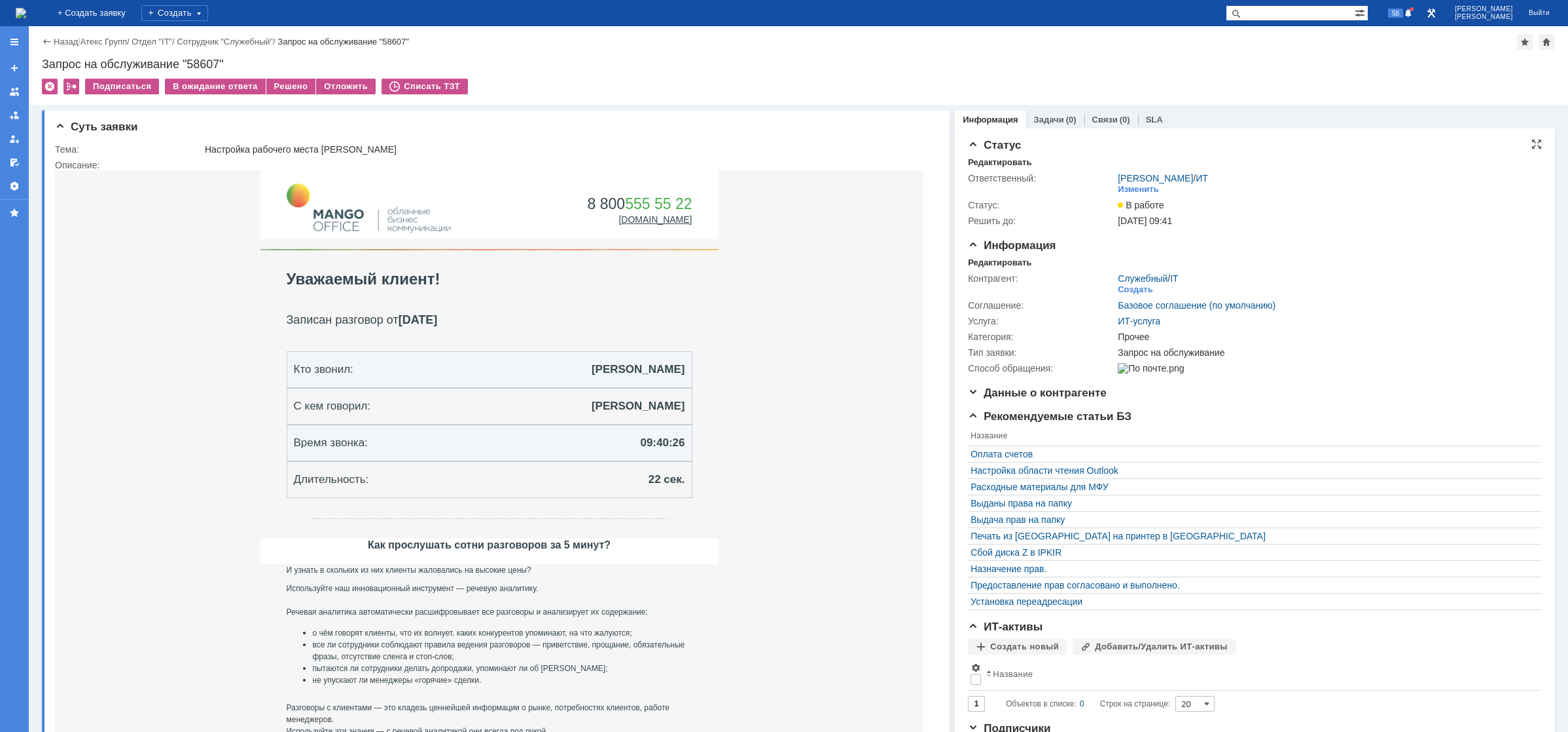
click at [766, 308] on td "8 800 555 55 22 [DOMAIN_NAME] | [EMAIL_ADDRESS][DOMAIN_NAME] | [PHONE_NUMBER] |…" at bounding box center [489, 485] width 868 height 629
click at [26, 16] on img at bounding box center [21, 13] width 10 height 10
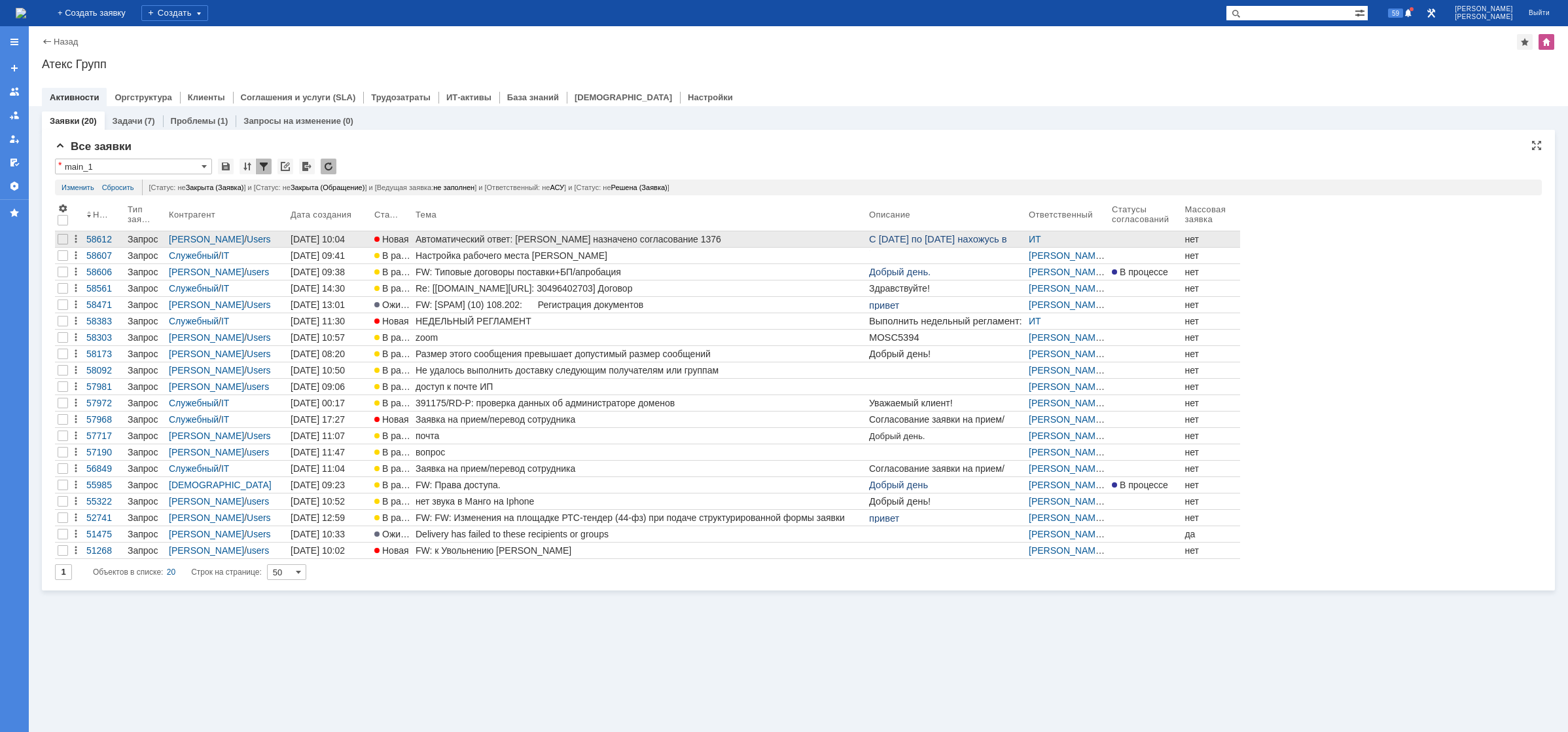
click at [549, 237] on div "Автоматический ответ: [PERSON_NAME] назначено согласование 1376" at bounding box center [640, 239] width 448 height 10
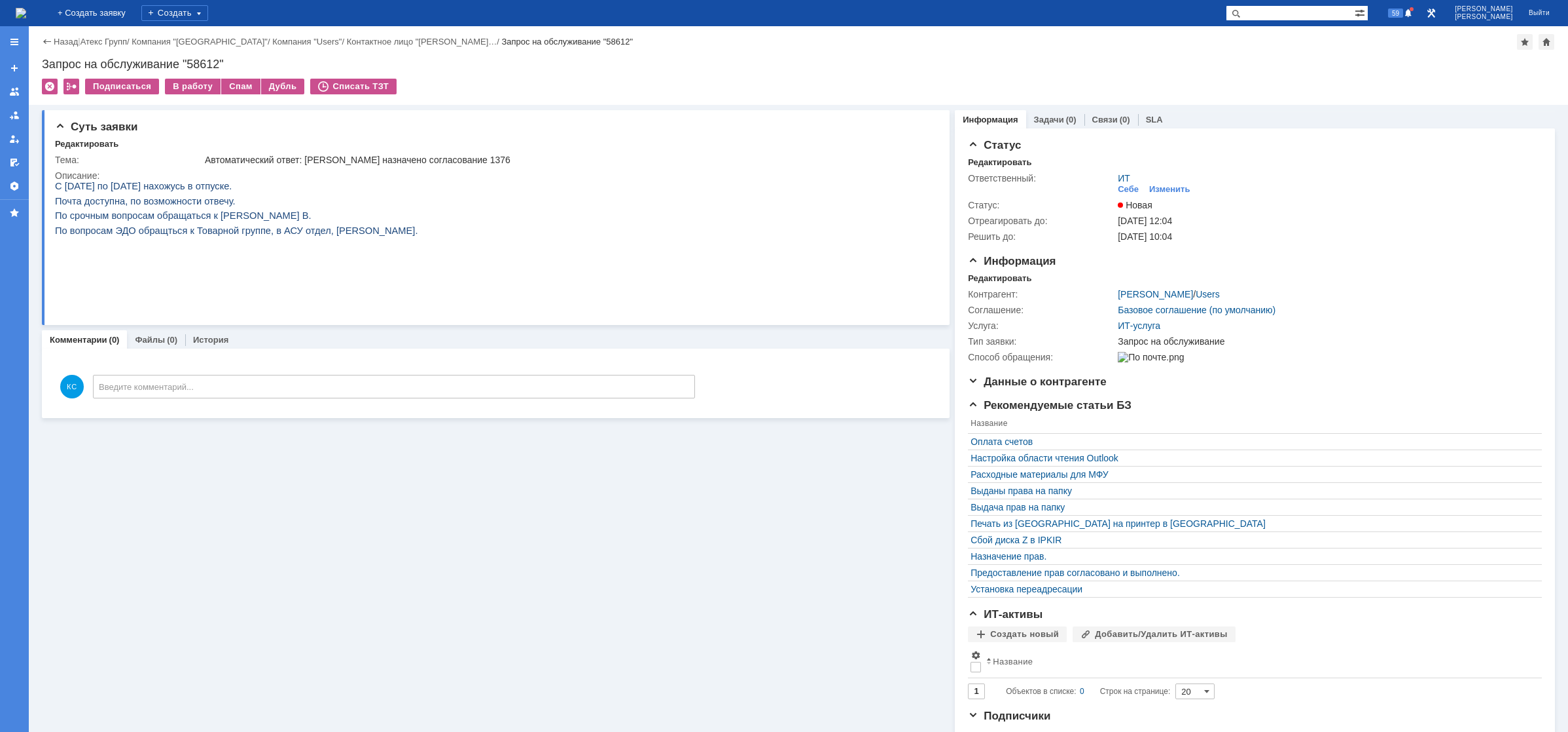
click at [26, 8] on img at bounding box center [21, 13] width 10 height 10
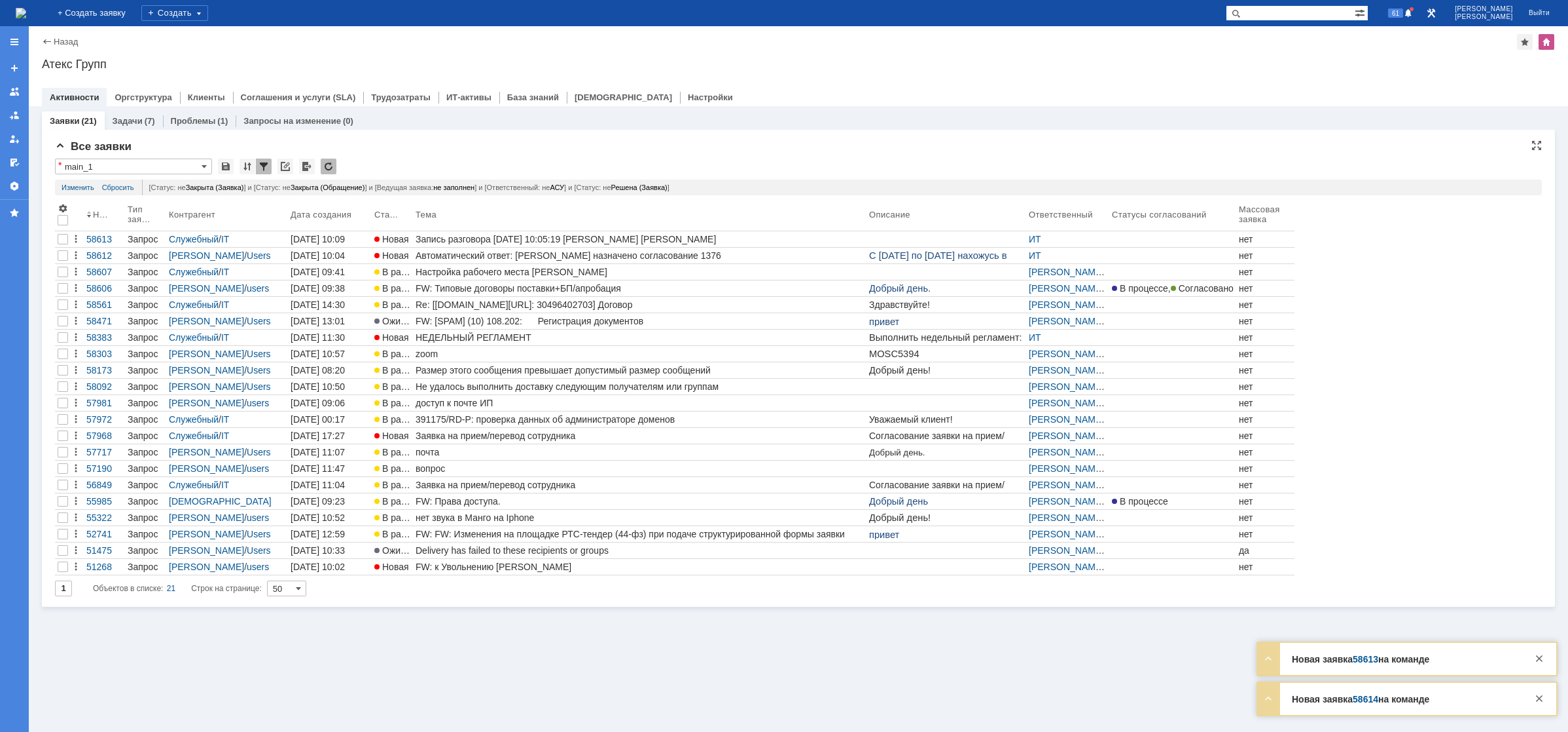
click at [26, 18] on img at bounding box center [21, 13] width 10 height 10
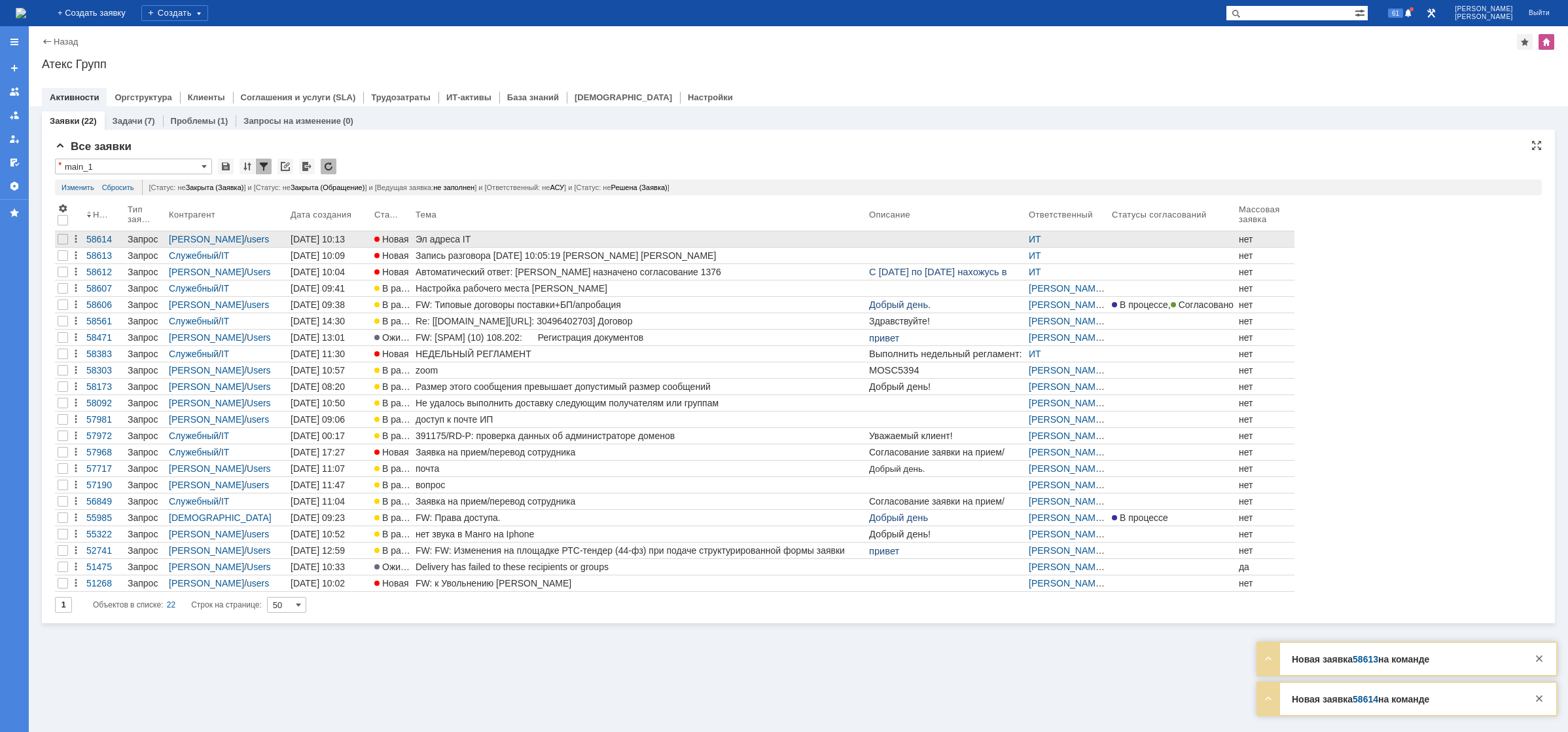
click at [425, 236] on div "Эл адреса IT" at bounding box center [640, 239] width 448 height 10
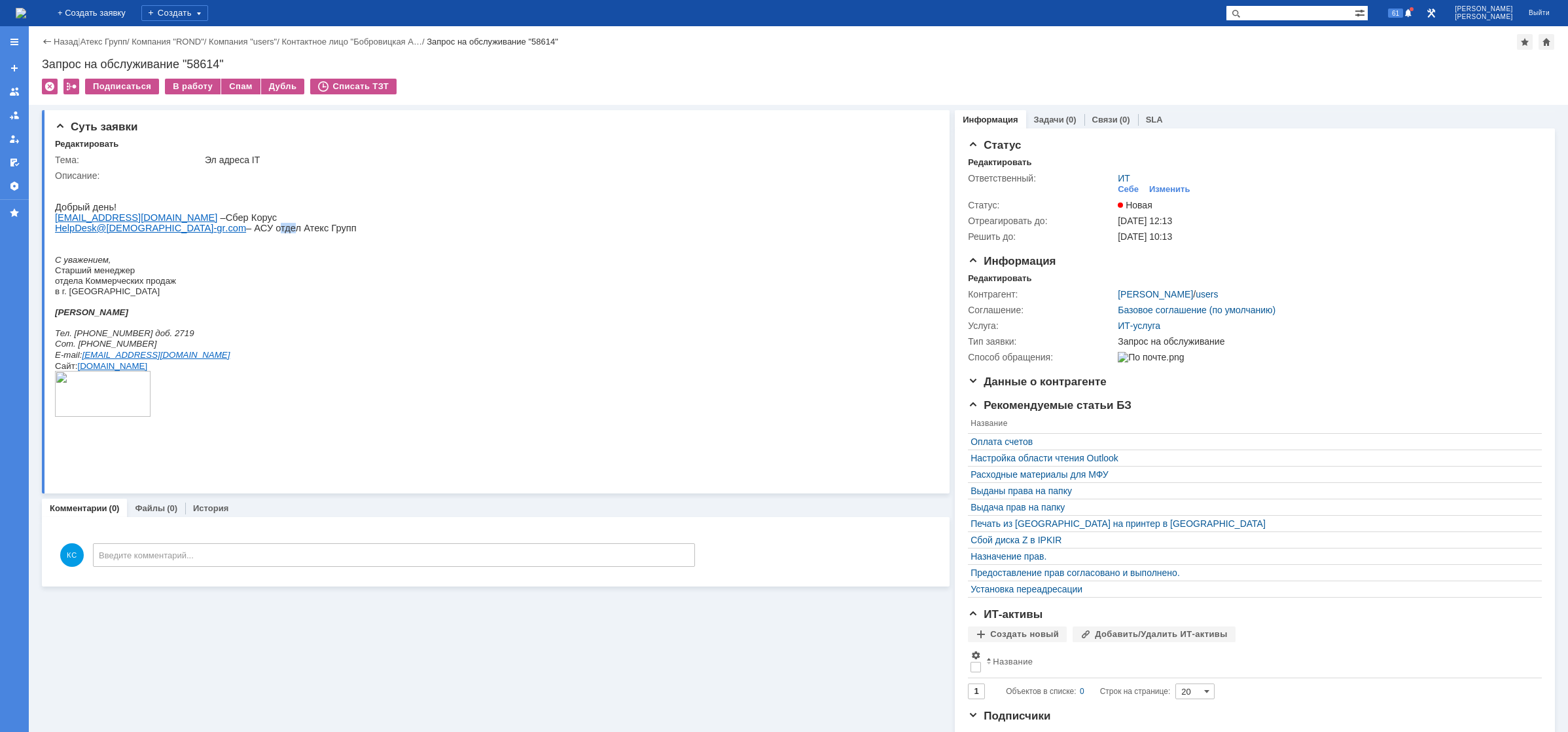
drag, startPoint x: 173, startPoint y: 233, endPoint x: 185, endPoint y: 233, distance: 12.0
click at [185, 233] on span "HelpDesk @ atex - gr . com – АСУ отдел Атекс Групп" at bounding box center [205, 228] width 301 height 10
click at [251, 223] on span "Корус" at bounding box center [264, 217] width 25 height 10
click at [199, 86] on div "В работу" at bounding box center [192, 87] width 56 height 16
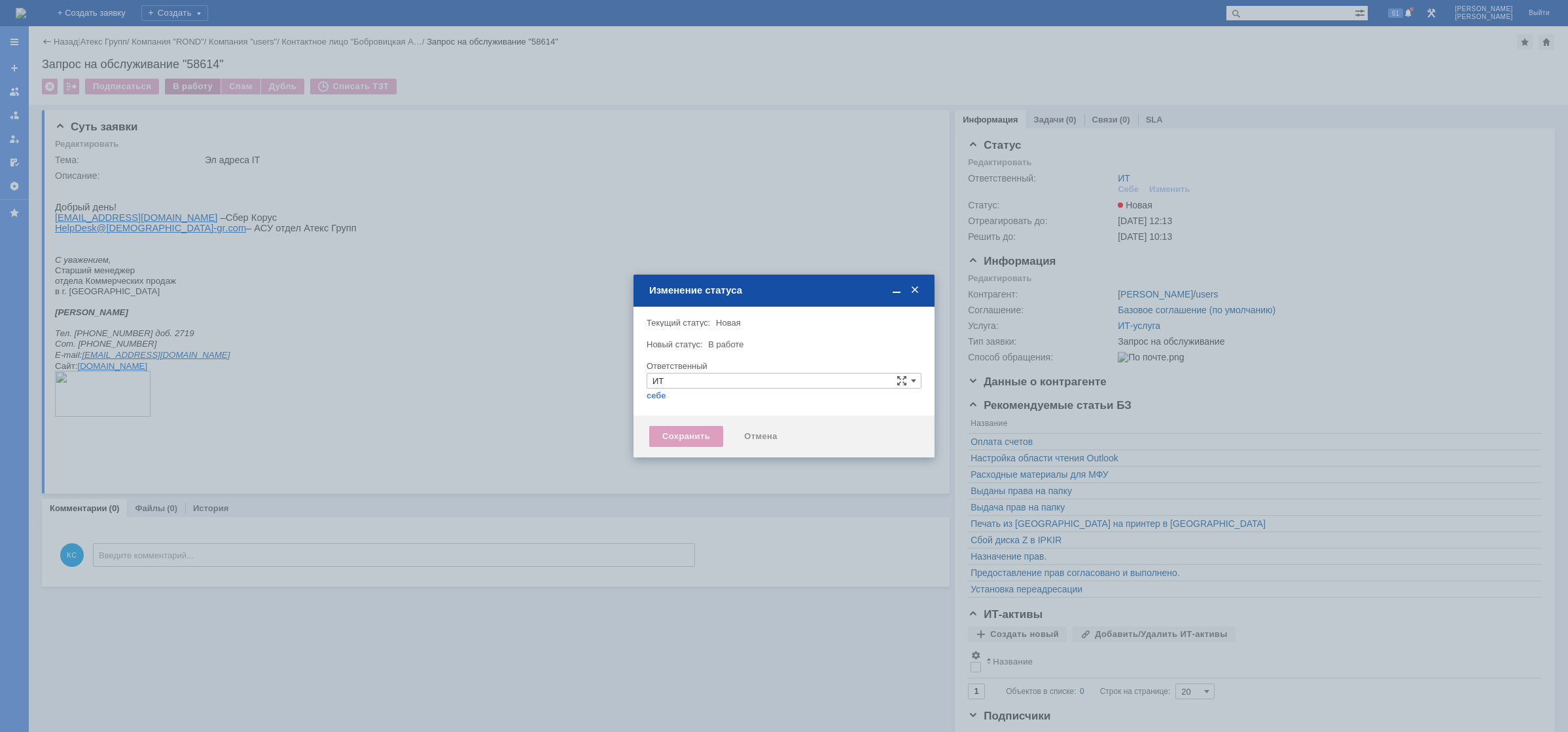
type input "[PERSON_NAME]"
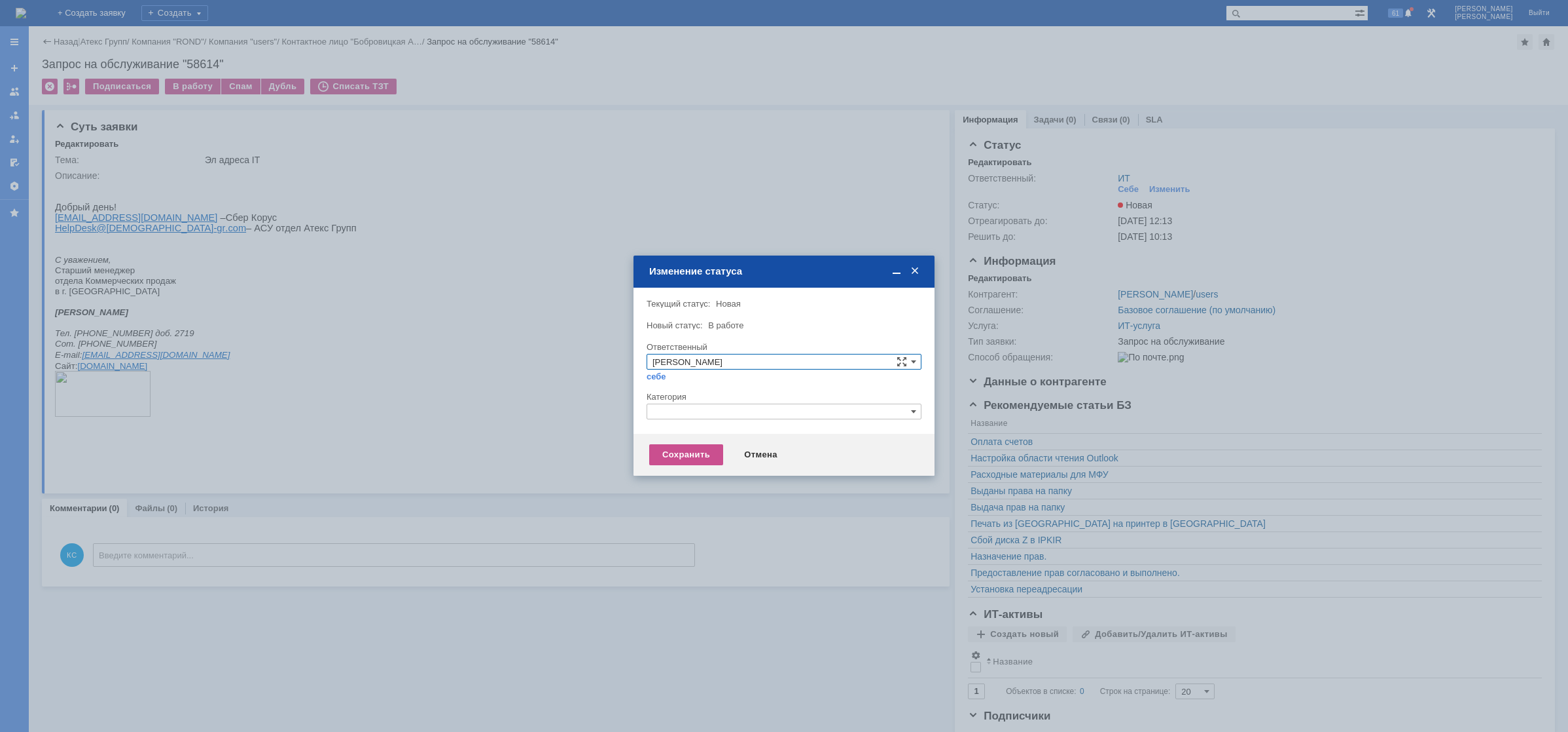
click at [668, 414] on input "text" at bounding box center [784, 411] width 275 height 16
click at [676, 472] on span "Прочее" at bounding box center [784, 473] width 263 height 10
click at [670, 462] on div "Сохранить" at bounding box center [686, 454] width 74 height 21
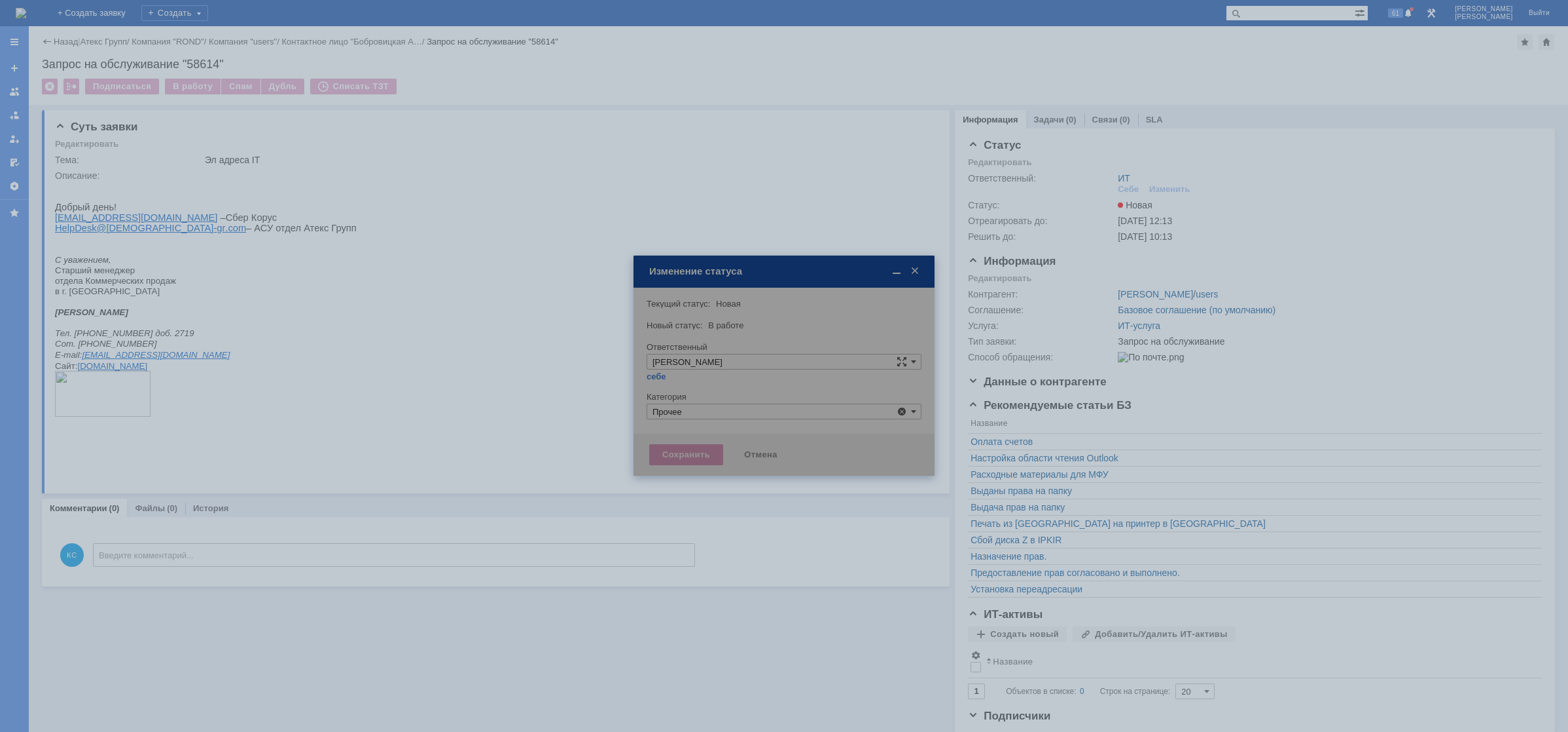
type input "Прочее"
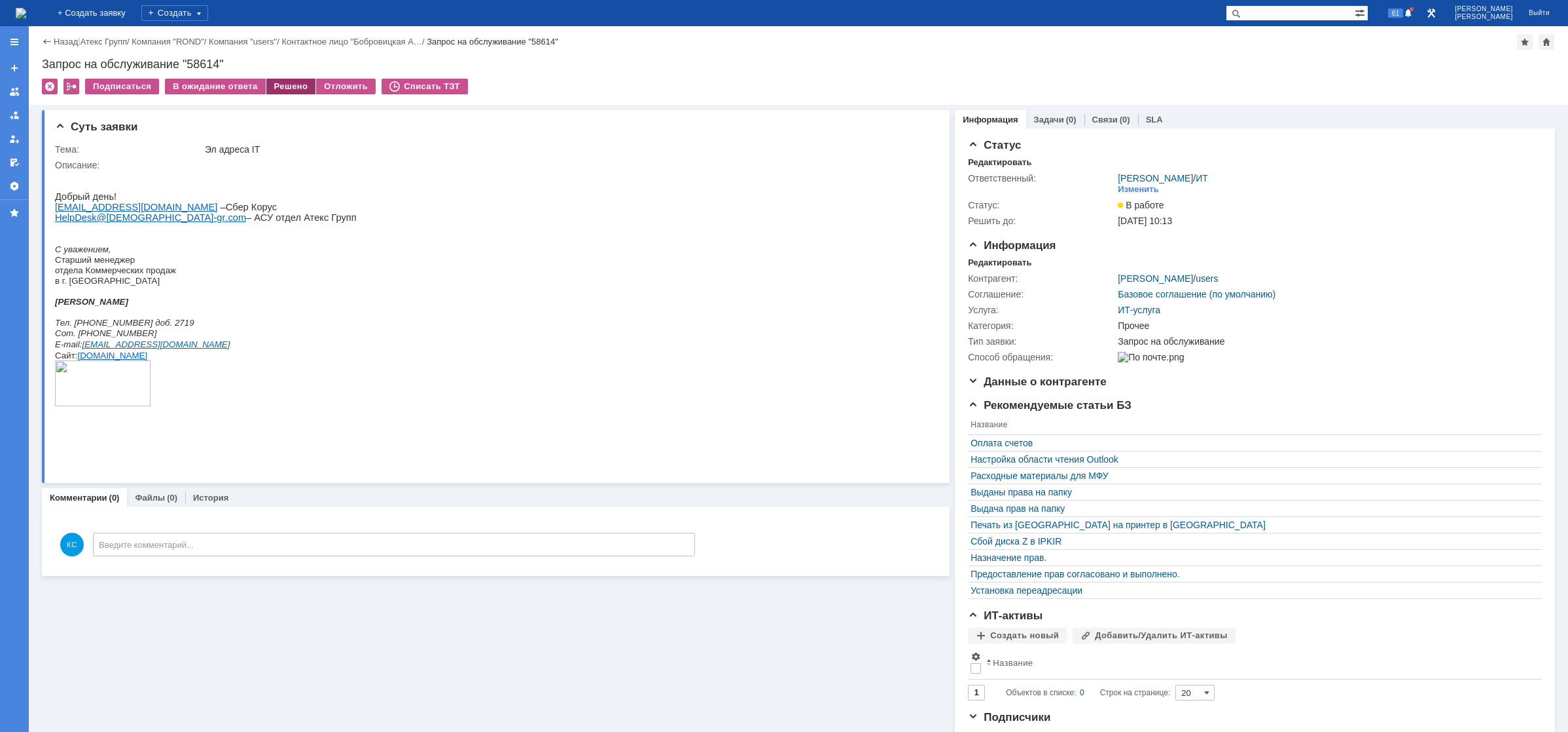
click at [280, 83] on div "Решено" at bounding box center [291, 87] width 50 height 16
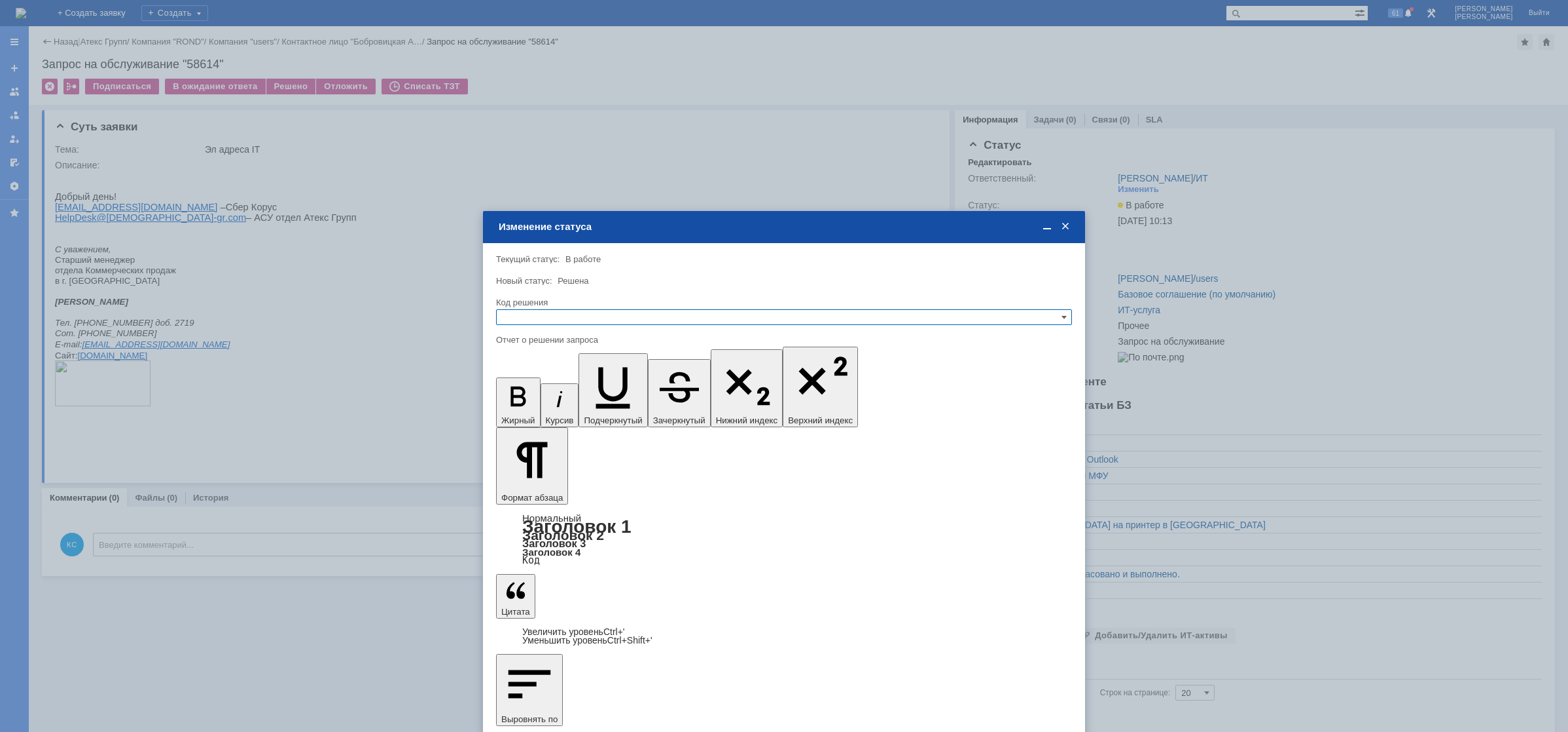
click at [588, 325] on div at bounding box center [784, 329] width 576 height 10
click at [585, 319] on input "text" at bounding box center [784, 317] width 576 height 16
click at [535, 384] on span "Решено" at bounding box center [784, 380] width 565 height 10
type input "Решено"
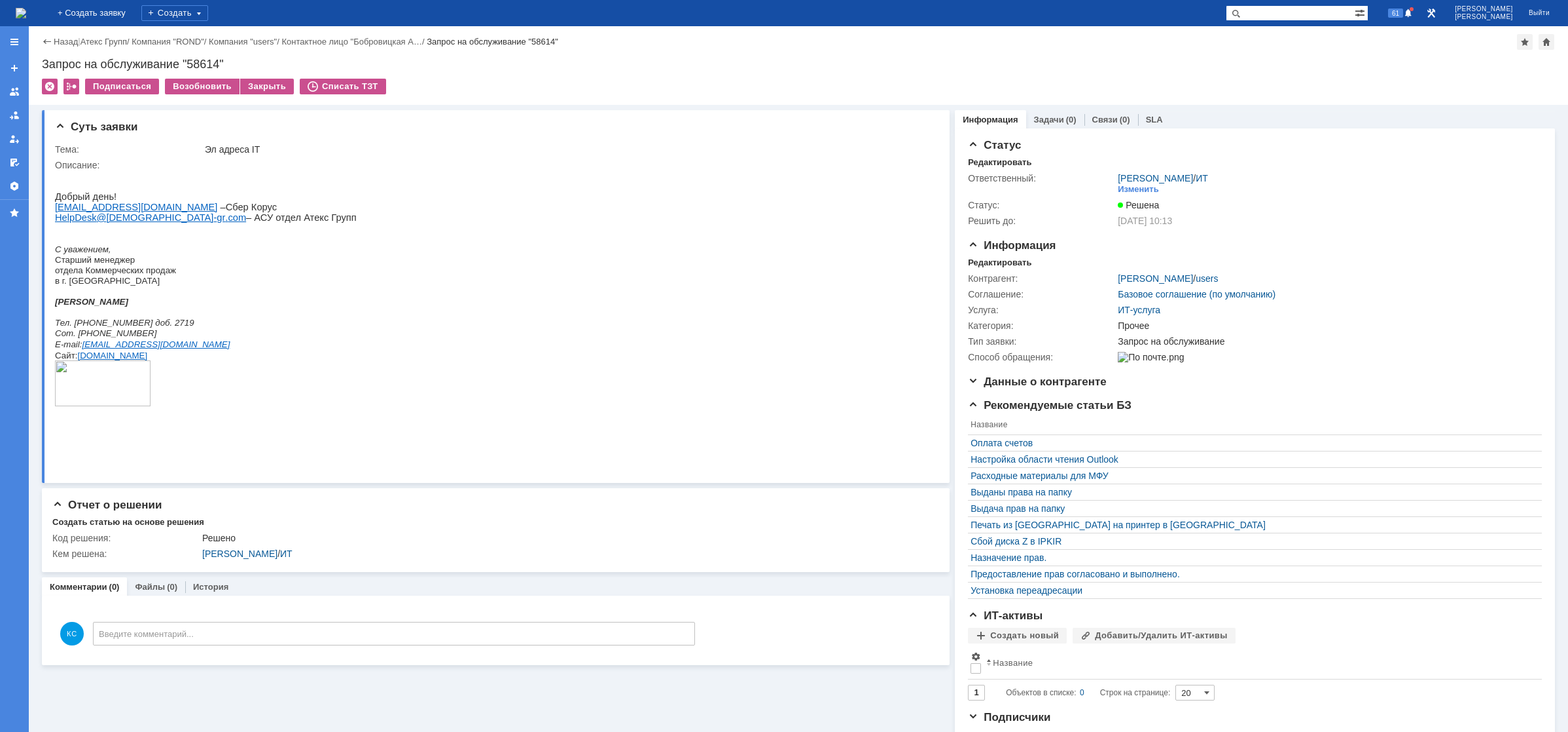
click at [26, 14] on img at bounding box center [21, 13] width 10 height 10
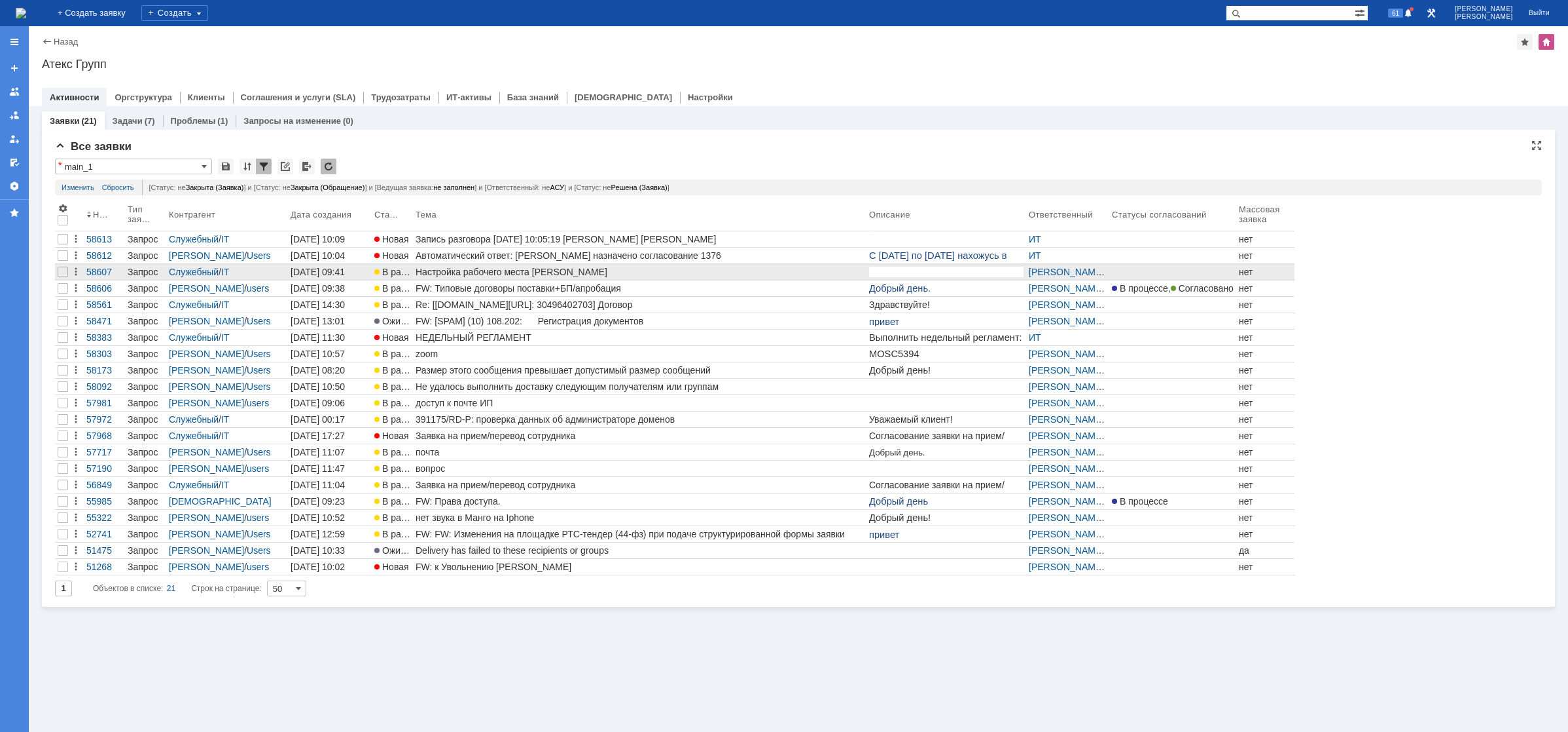
click at [534, 278] on link "Настройка рабочего места [PERSON_NAME]" at bounding box center [639, 272] width 453 height 16
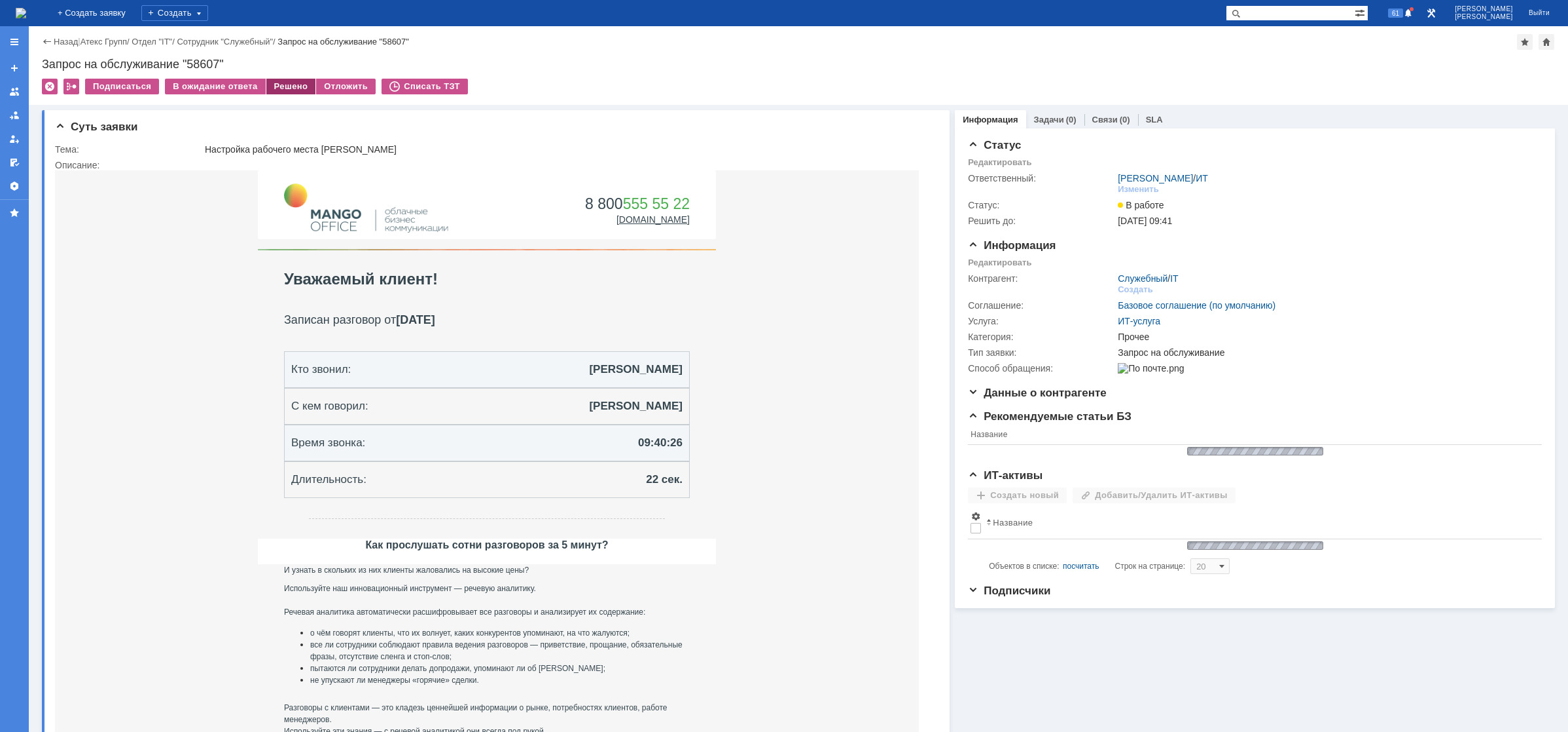
click at [269, 92] on div "Решено" at bounding box center [291, 87] width 50 height 16
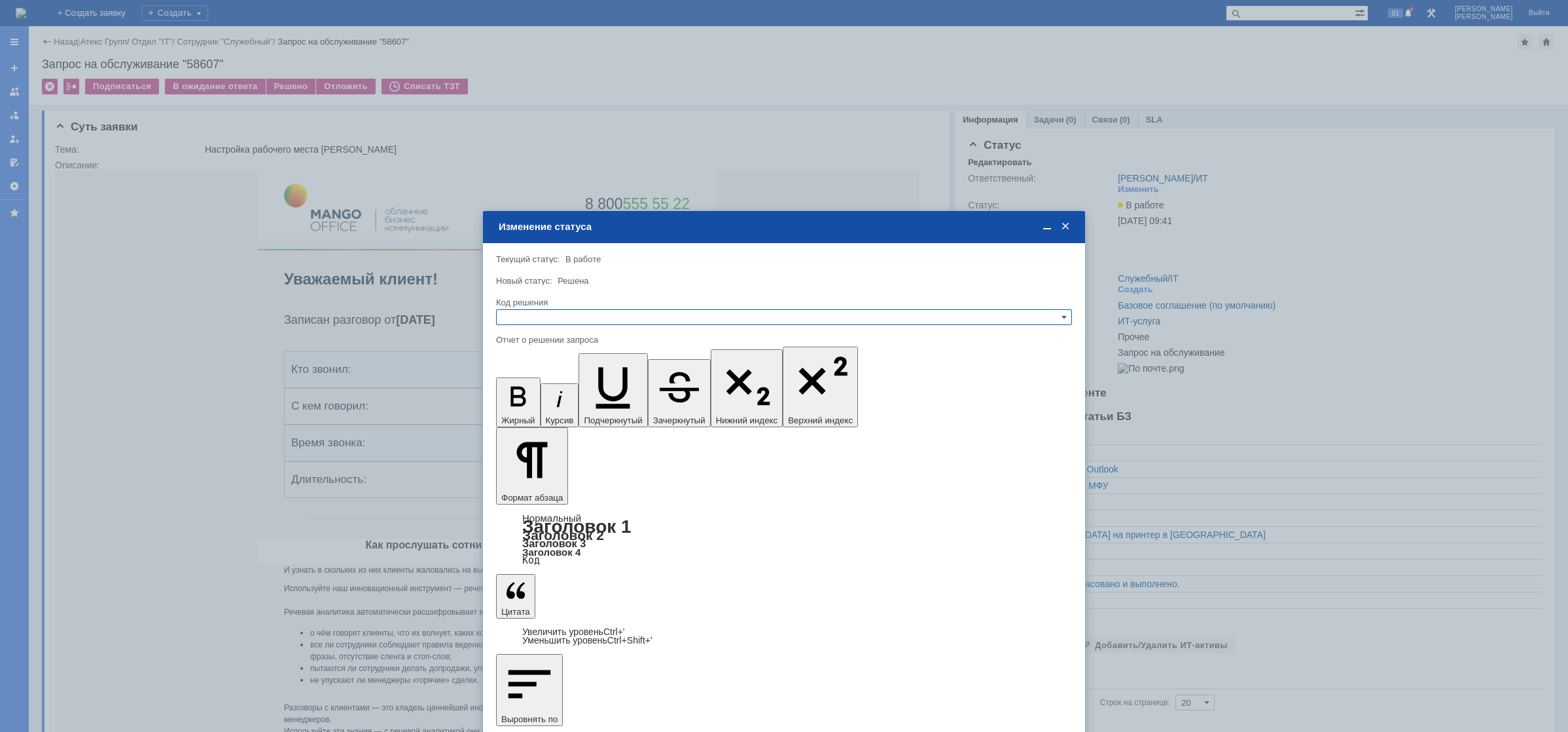
click at [542, 310] on input "text" at bounding box center [784, 317] width 576 height 16
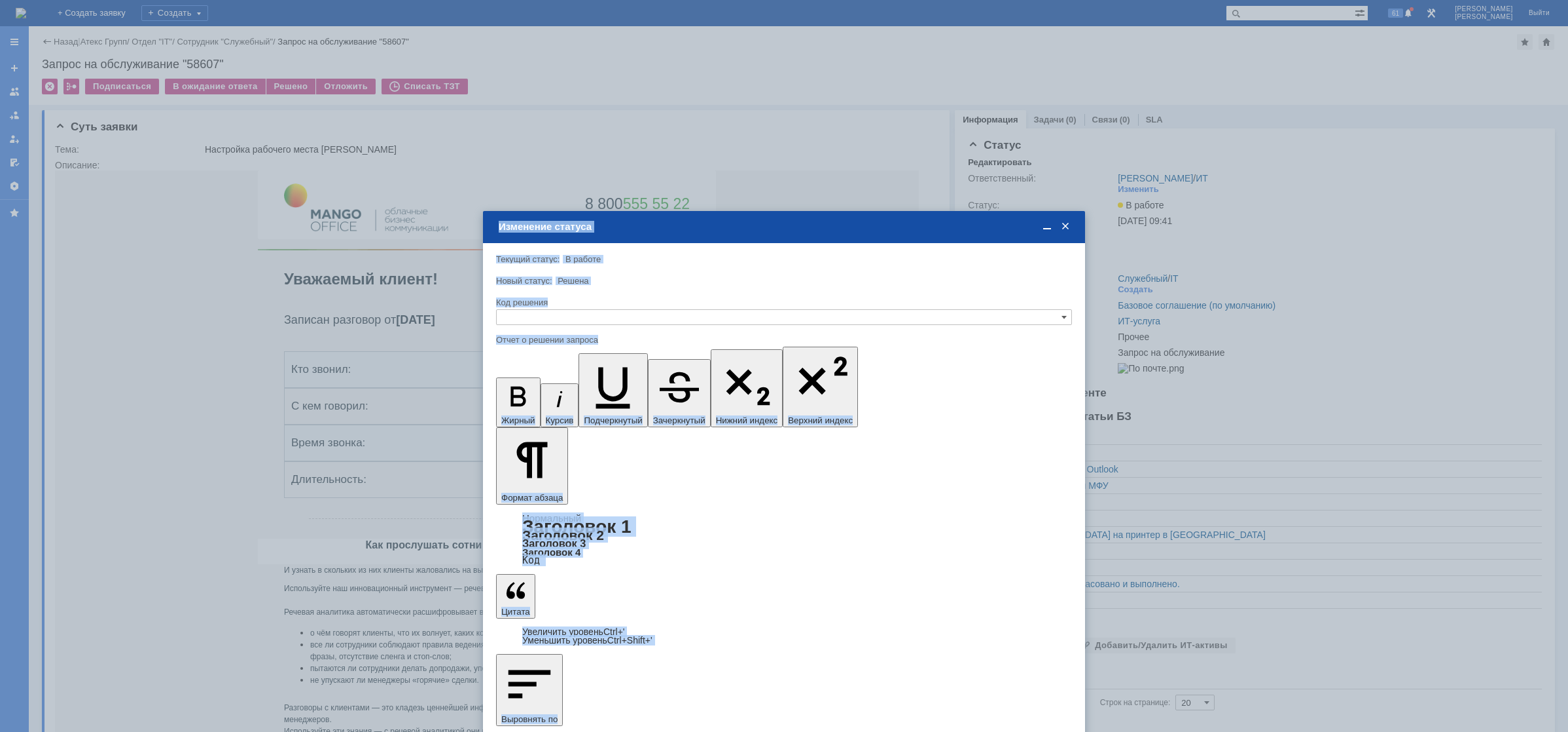
drag, startPoint x: 569, startPoint y: 376, endPoint x: 801, endPoint y: 176, distance: 306.3
click at [801, 176] on body "Идет загрузка, пожалуйста, подождите. На домашнюю + Создать заявку Создать 61 […" at bounding box center [784, 366] width 1568 height 732
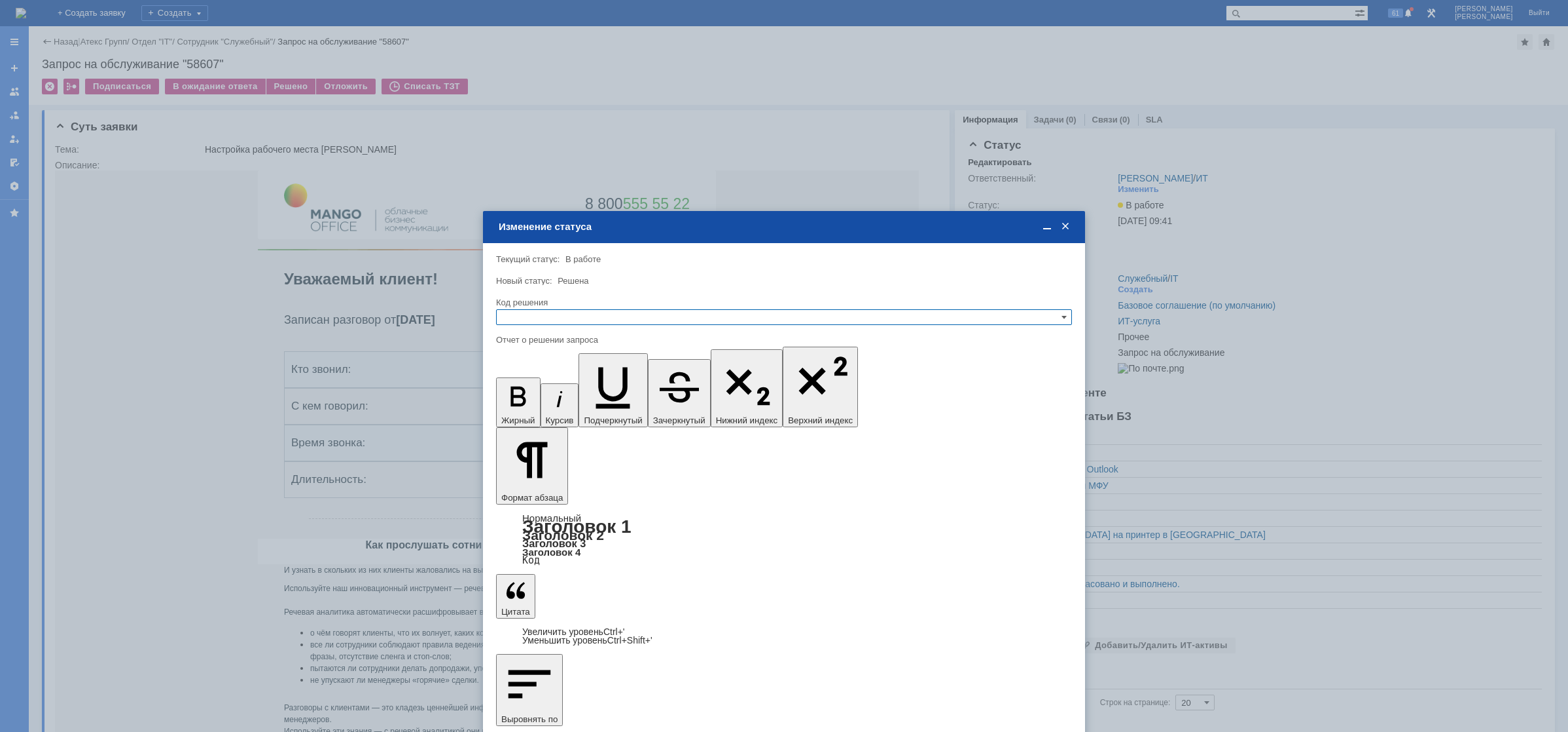
click at [852, 150] on div at bounding box center [784, 366] width 1568 height 732
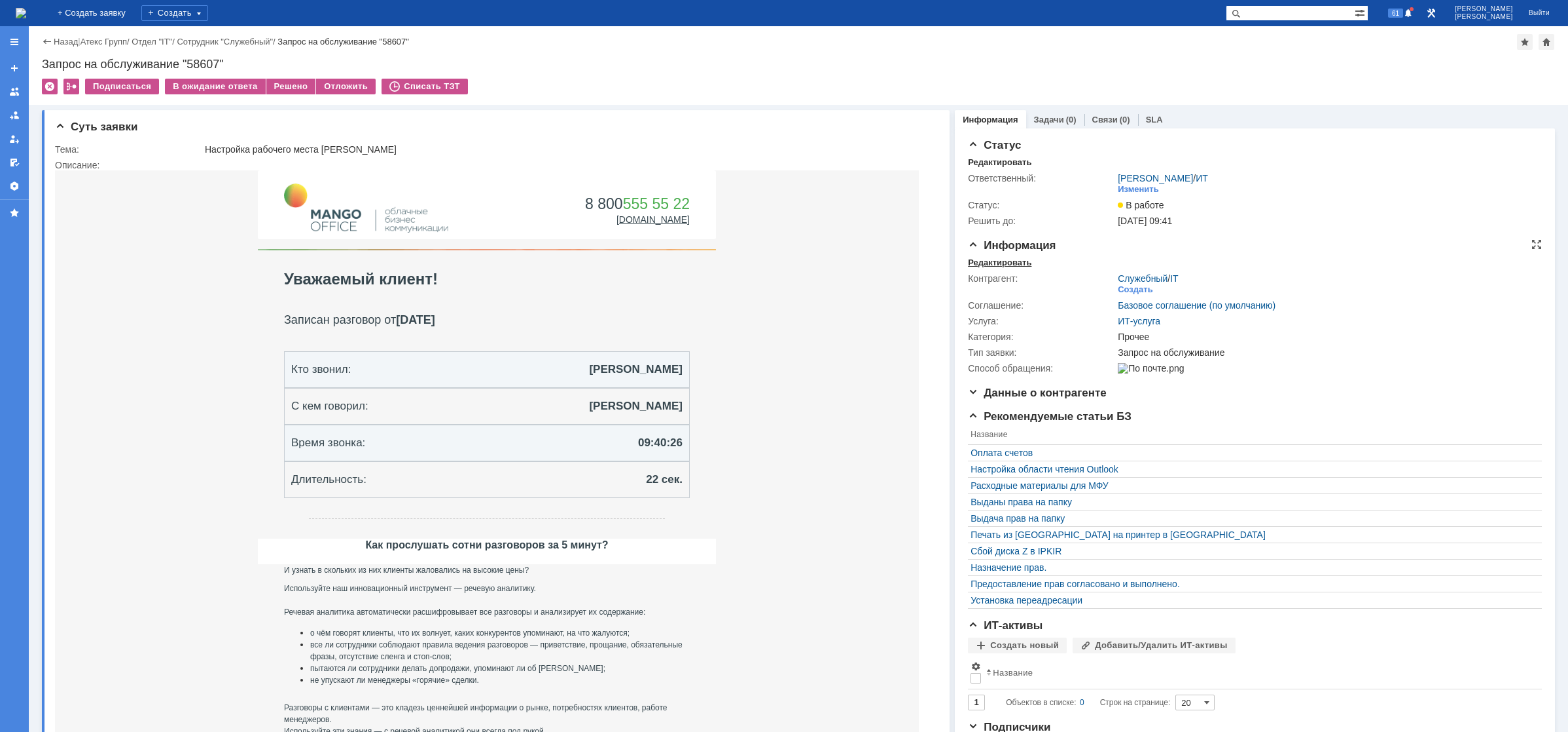
click at [1005, 264] on div "Редактировать" at bounding box center [1000, 263] width 64 height 10
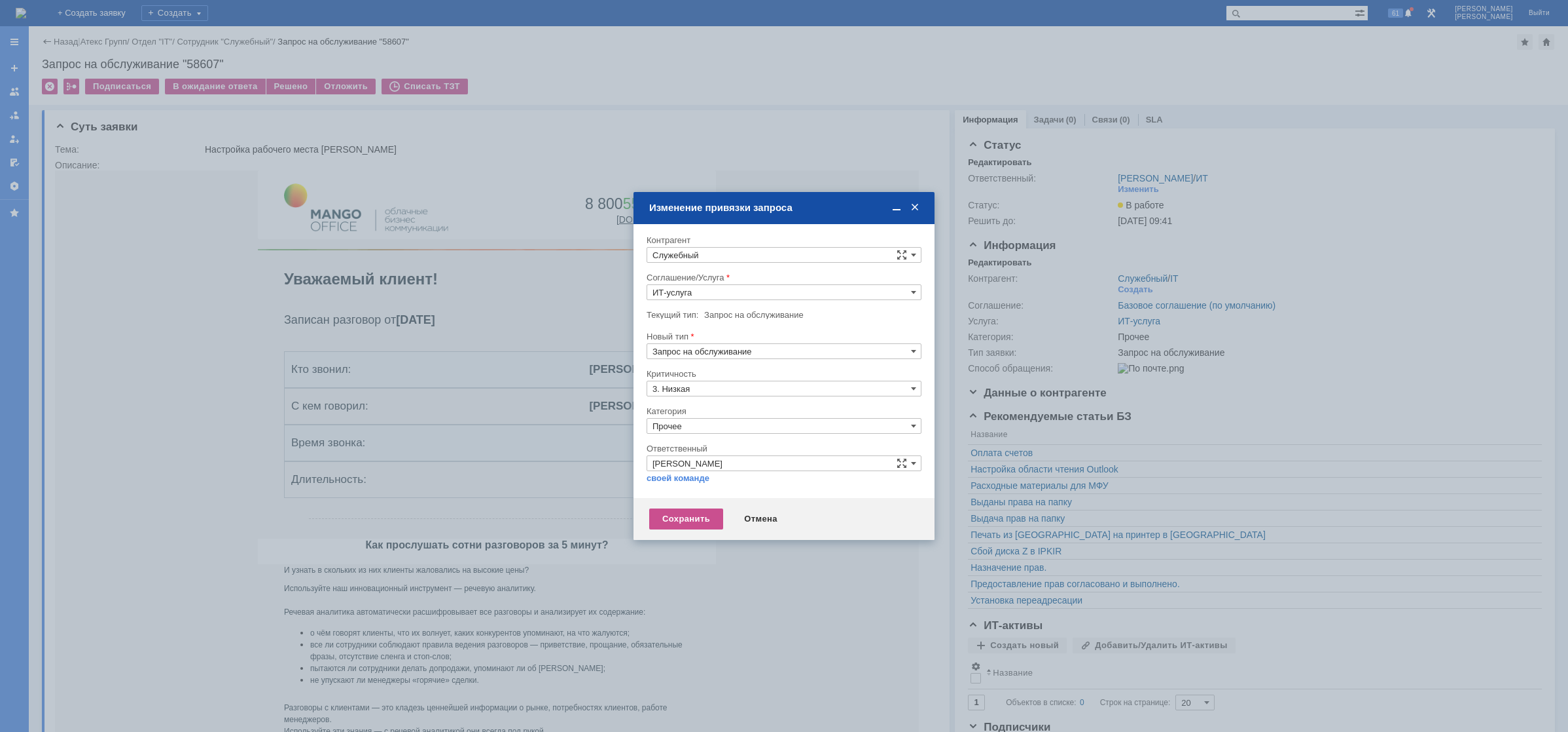
click at [714, 252] on input "Служебный" at bounding box center [784, 255] width 275 height 16
drag, startPoint x: 672, startPoint y: 251, endPoint x: 584, endPoint y: 251, distance: 88.0
click at [584, 251] on body "Идет загрузка, пожалуйста, подождите. На домашнюю + Создать заявку Создать 61 […" at bounding box center [784, 366] width 1568 height 732
click at [712, 352] on div "[PERSON_NAME]" at bounding box center [784, 353] width 274 height 17
type input "[PERSON_NAME]"
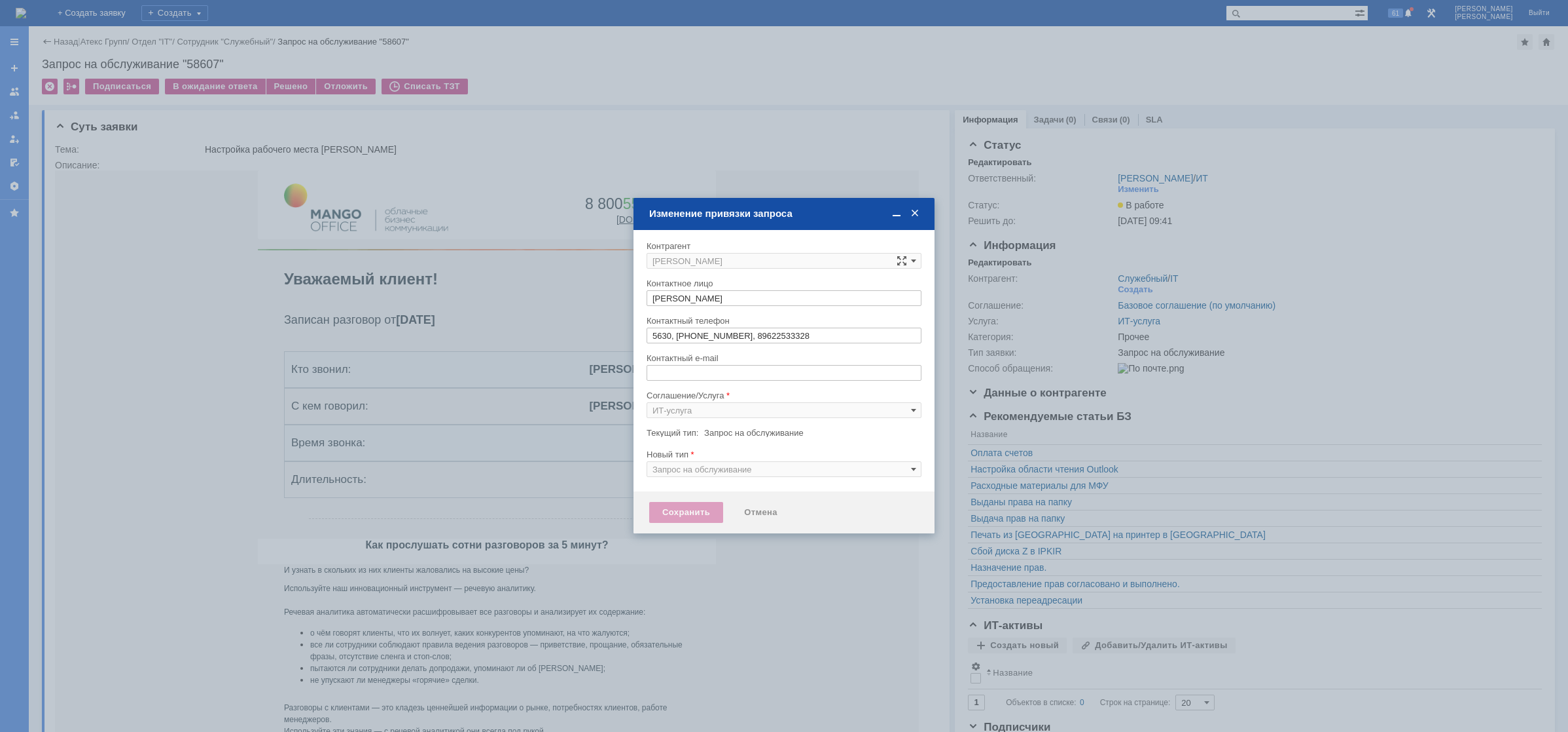
type input "[EMAIL_ADDRESS][DOMAIN_NAME]"
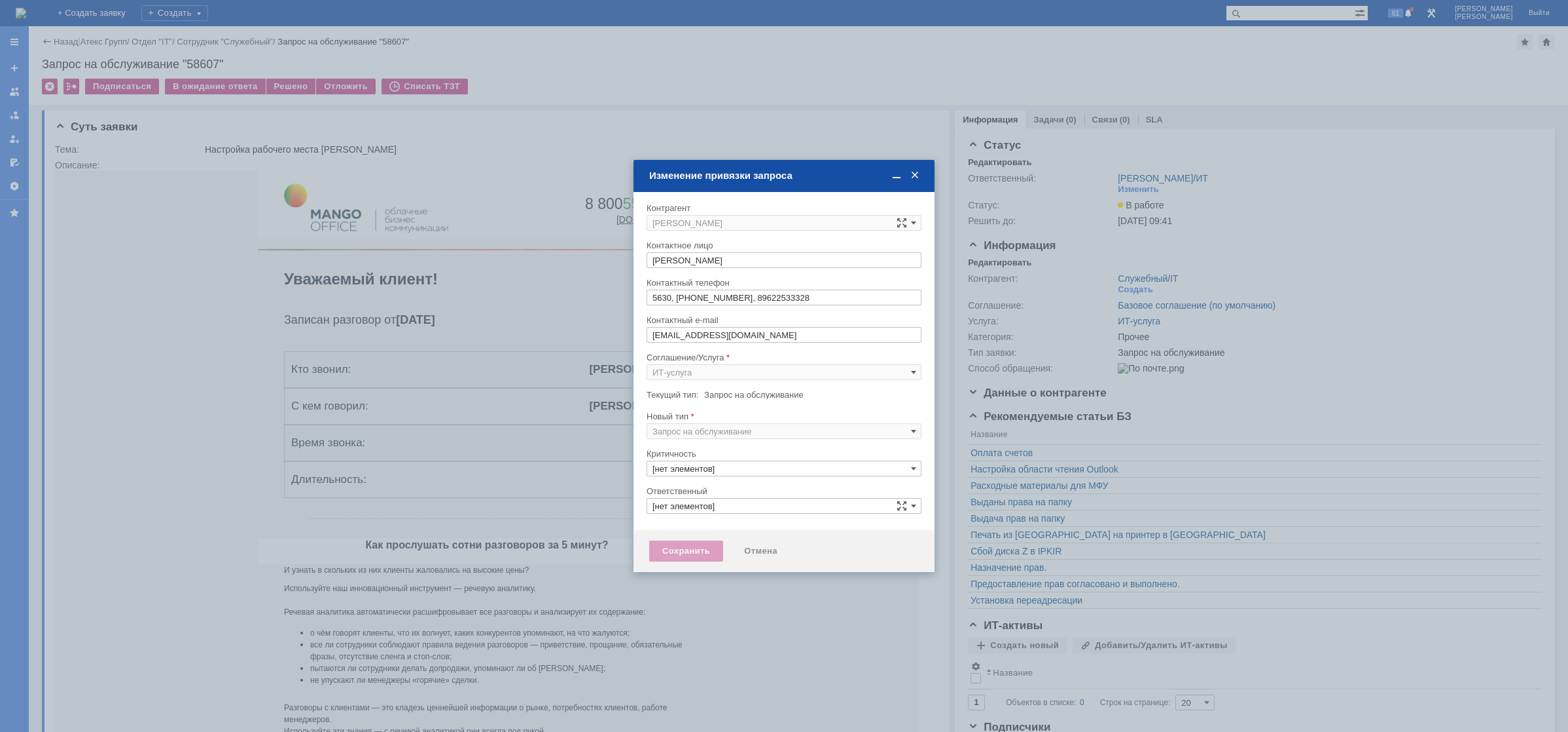
type input "3. Низкая"
type input "[PERSON_NAME]"
type input "Прочее"
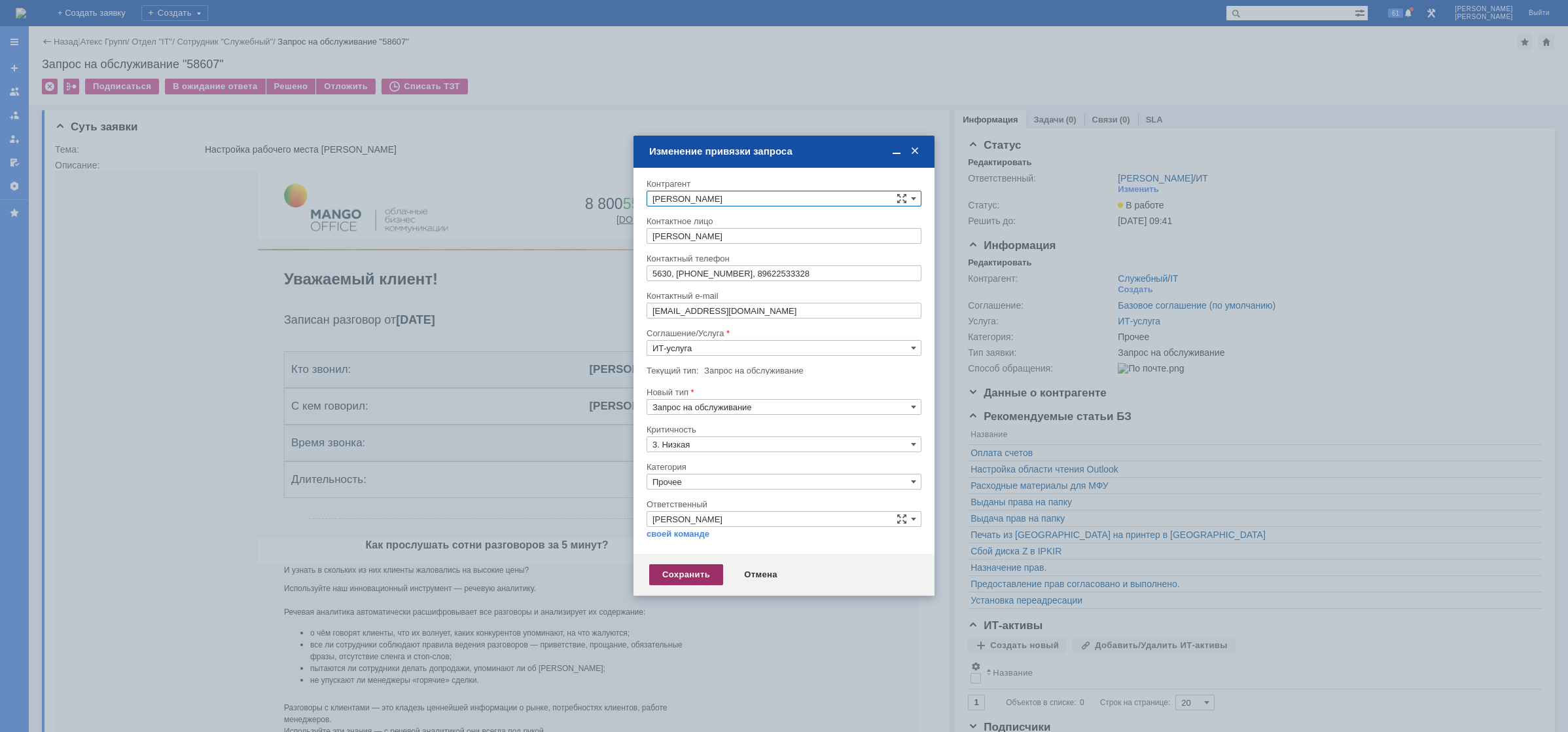
click at [677, 575] on div "Сохранить" at bounding box center [686, 574] width 74 height 21
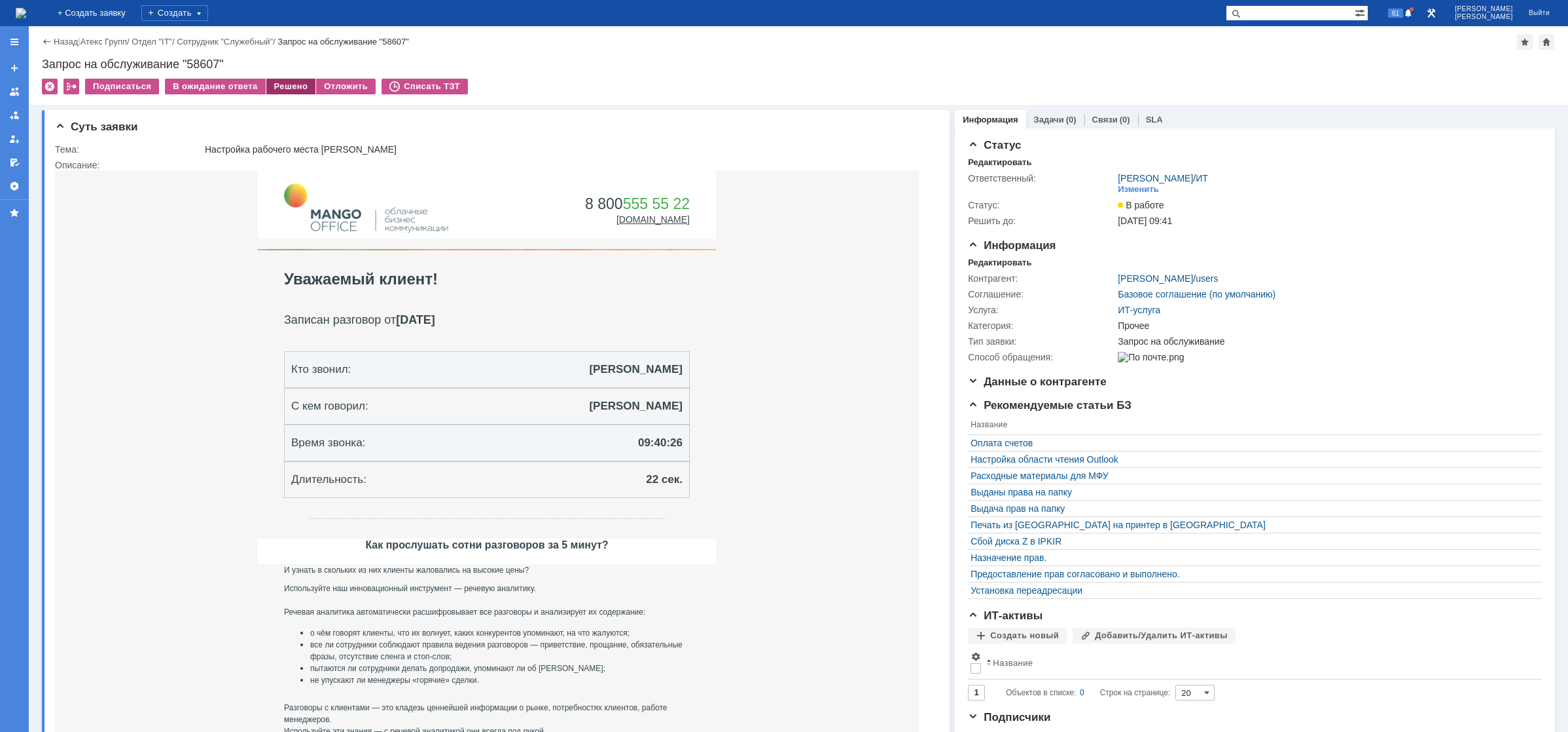
click at [291, 89] on div "Решено" at bounding box center [291, 87] width 50 height 16
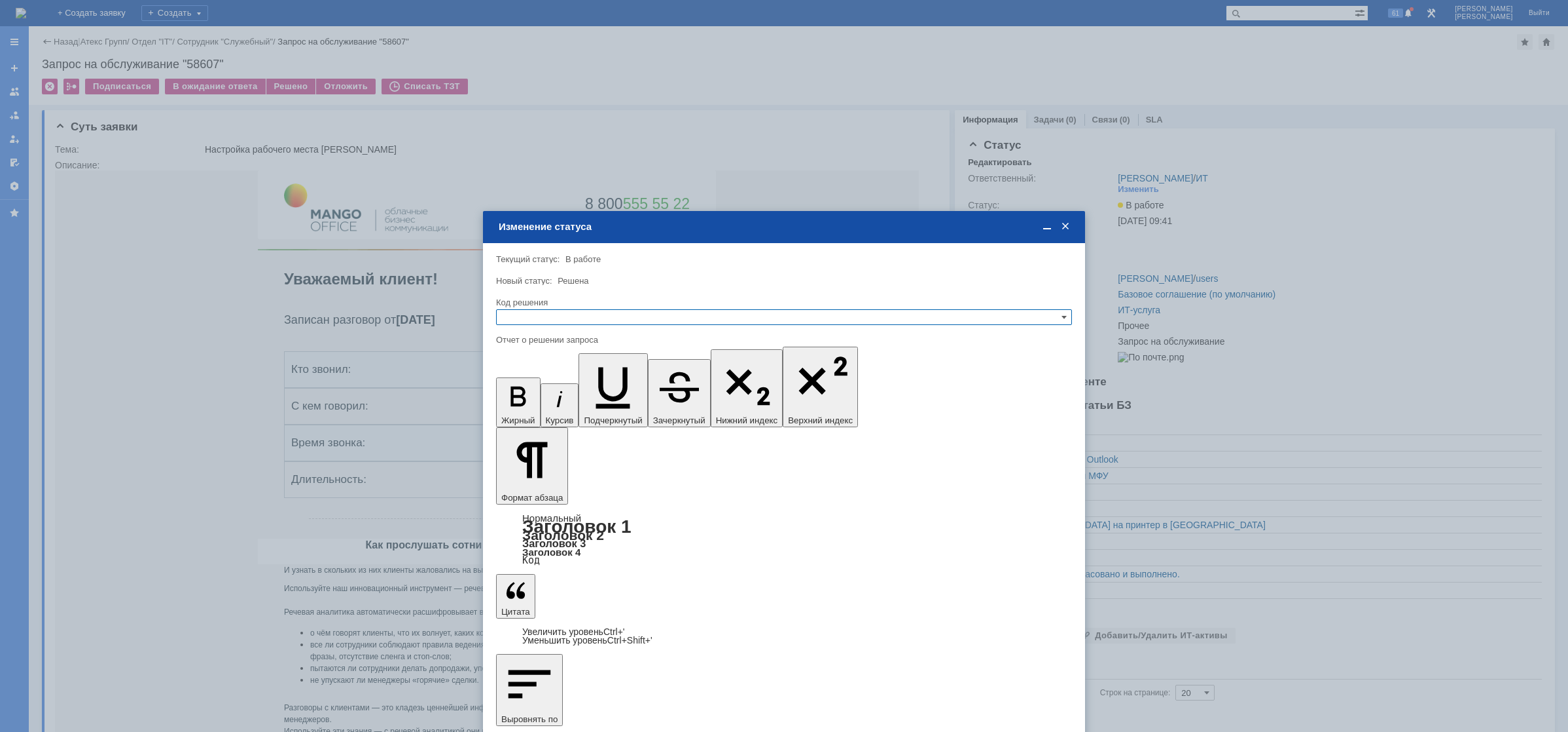
click at [534, 318] on input "text" at bounding box center [784, 317] width 576 height 16
click at [541, 382] on span "Решено" at bounding box center [784, 380] width 565 height 10
type input "Решено"
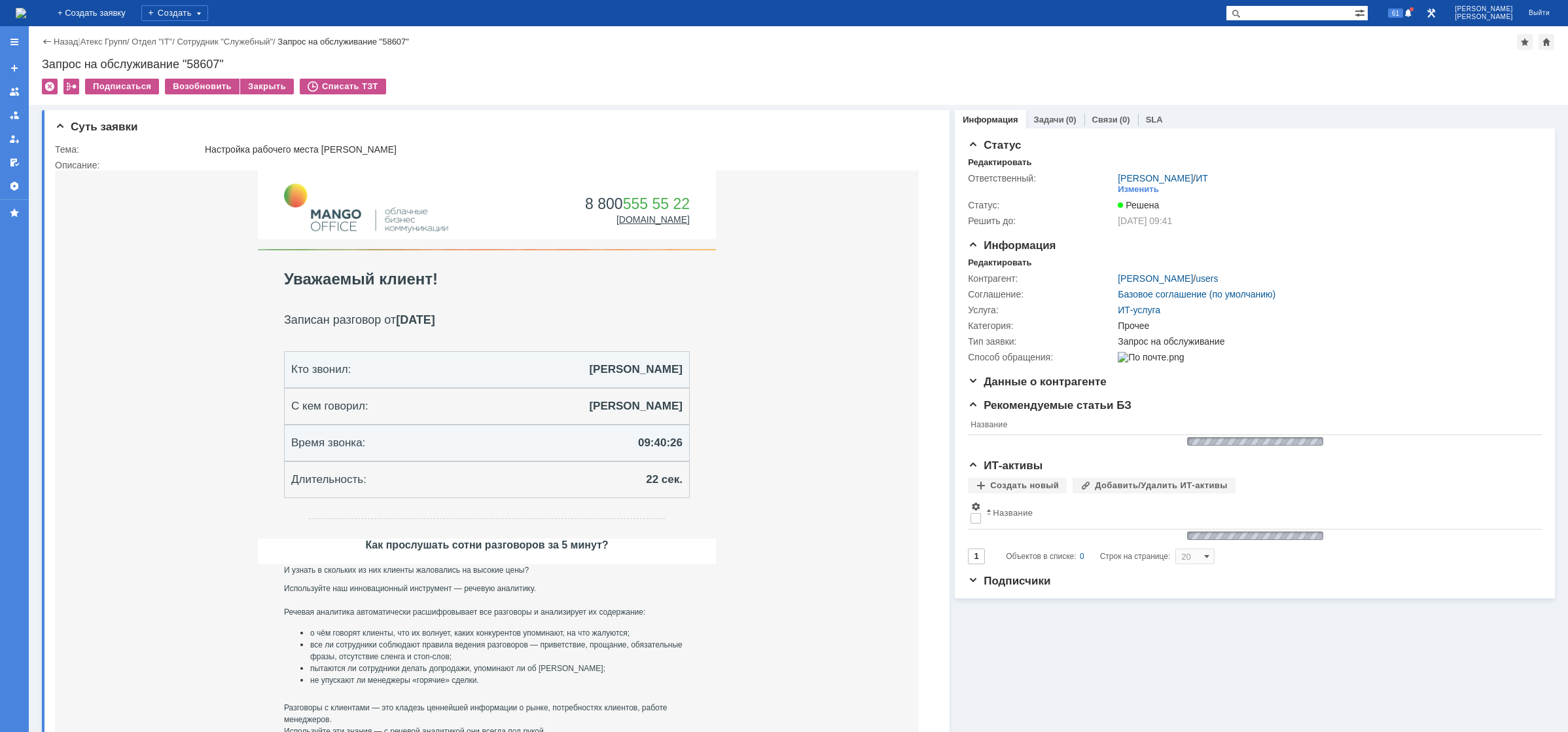
click at [26, 18] on img at bounding box center [21, 13] width 10 height 10
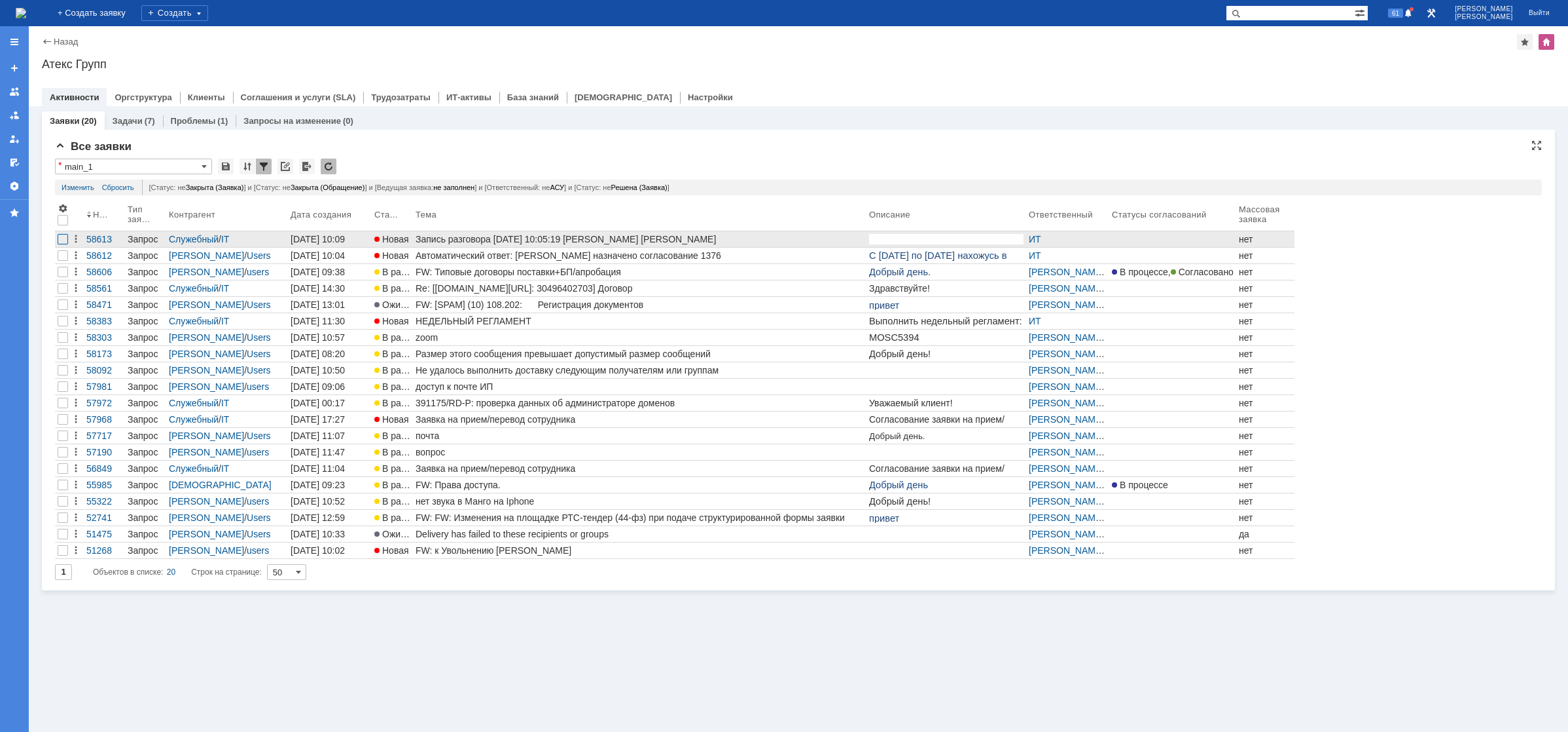
click at [62, 243] on div at bounding box center [62, 239] width 10 height 10
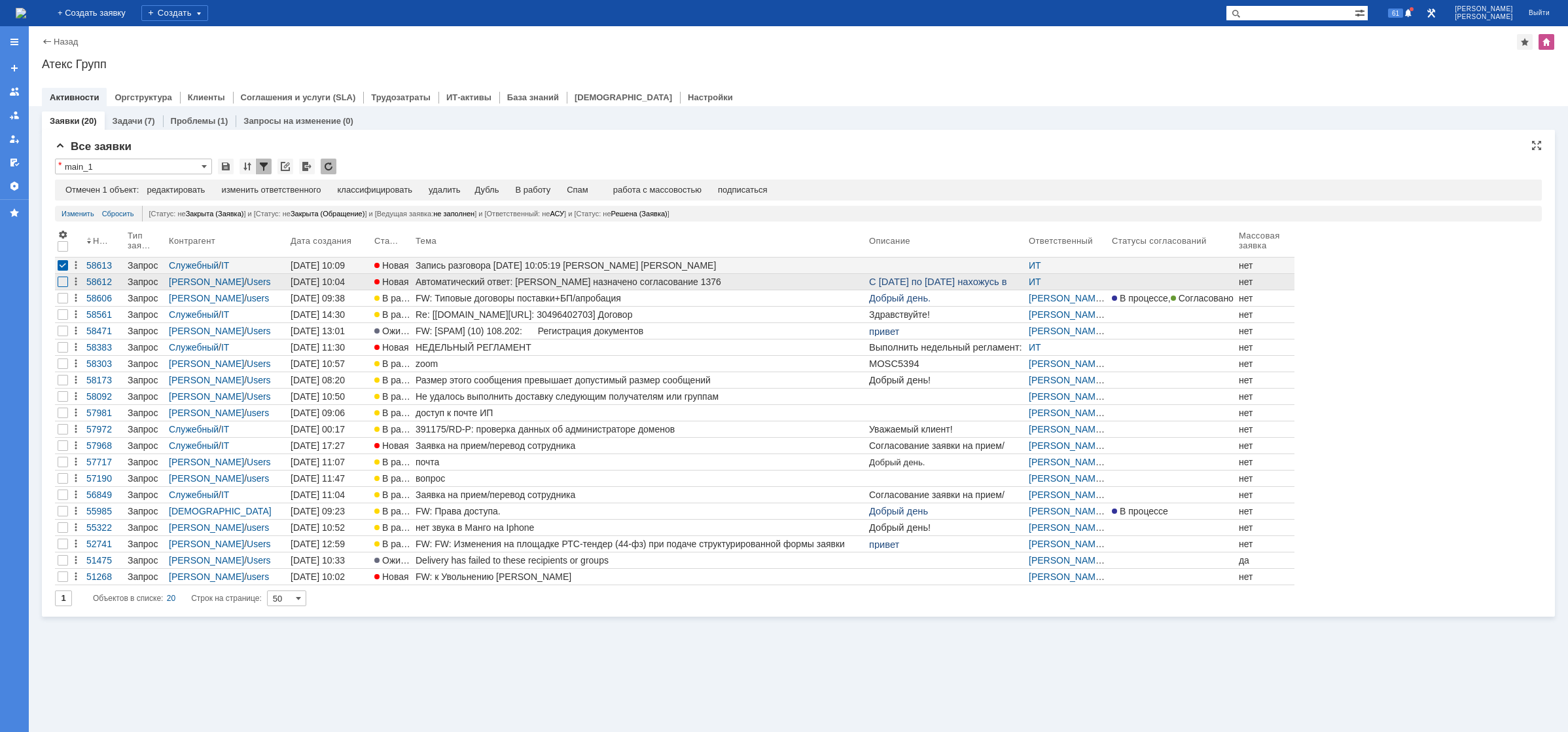
click at [61, 283] on div at bounding box center [62, 281] width 10 height 10
click at [63, 282] on div at bounding box center [62, 281] width 10 height 10
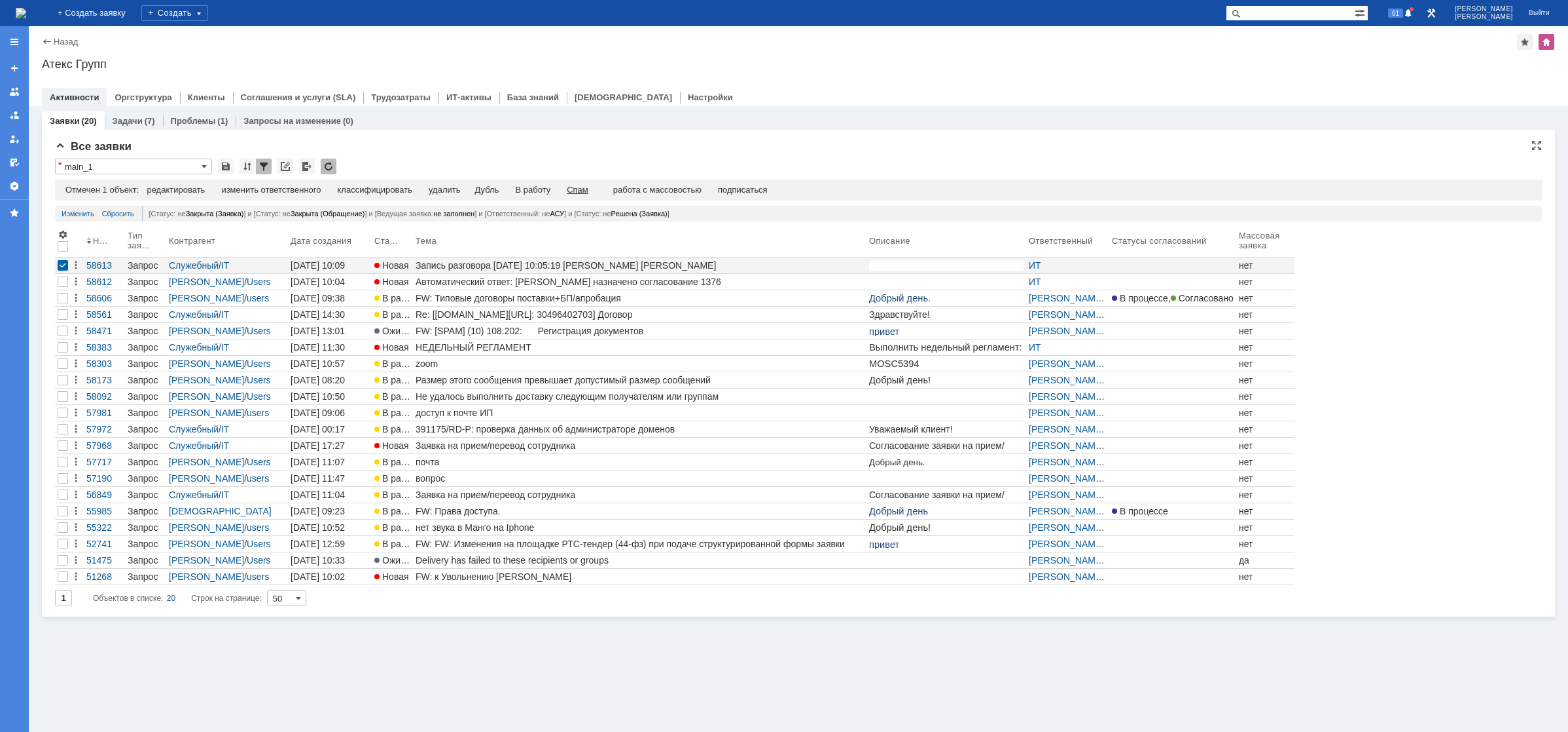
click at [588, 193] on div "Спам" at bounding box center [577, 189] width 21 height 10
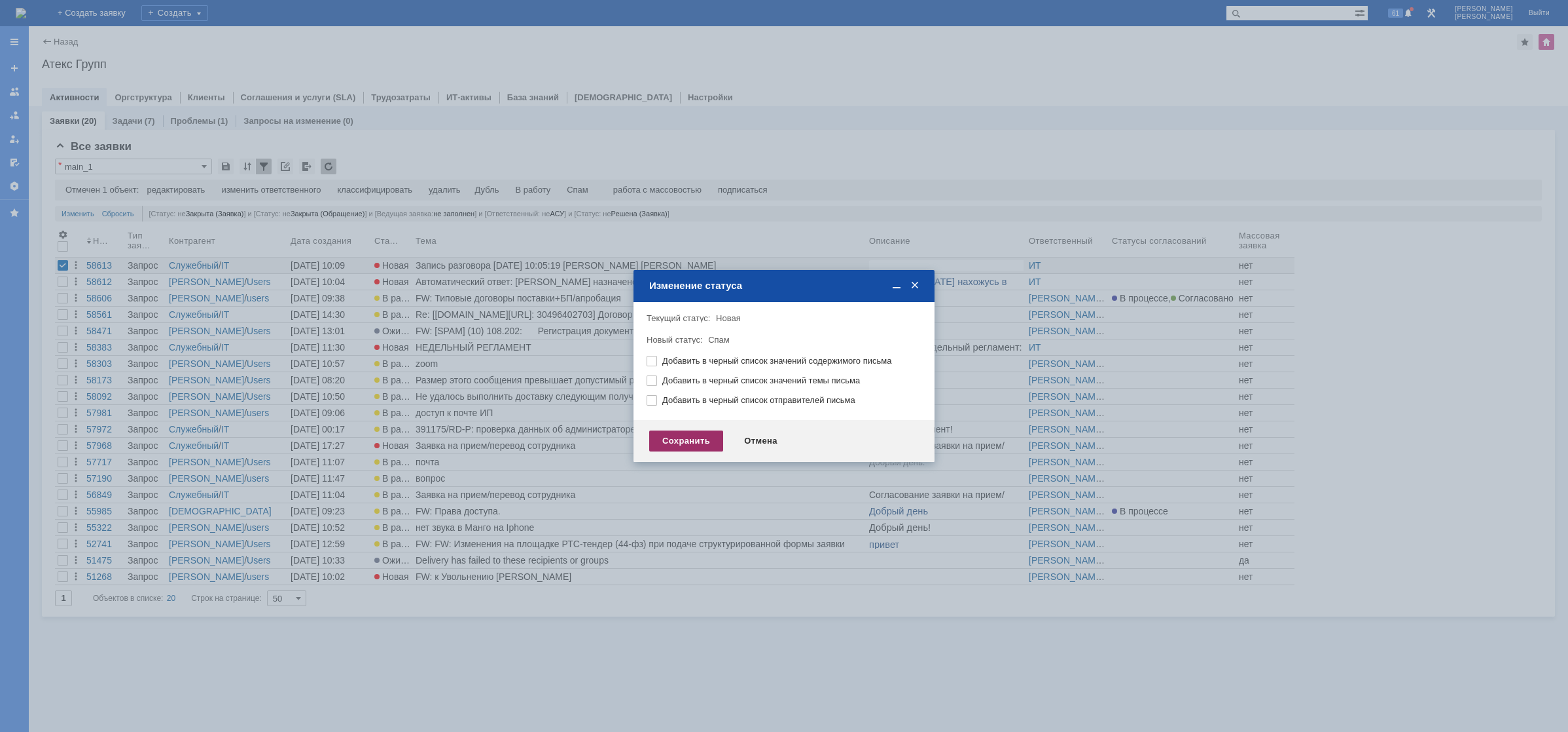
click at [663, 438] on div "Сохранить" at bounding box center [686, 441] width 74 height 21
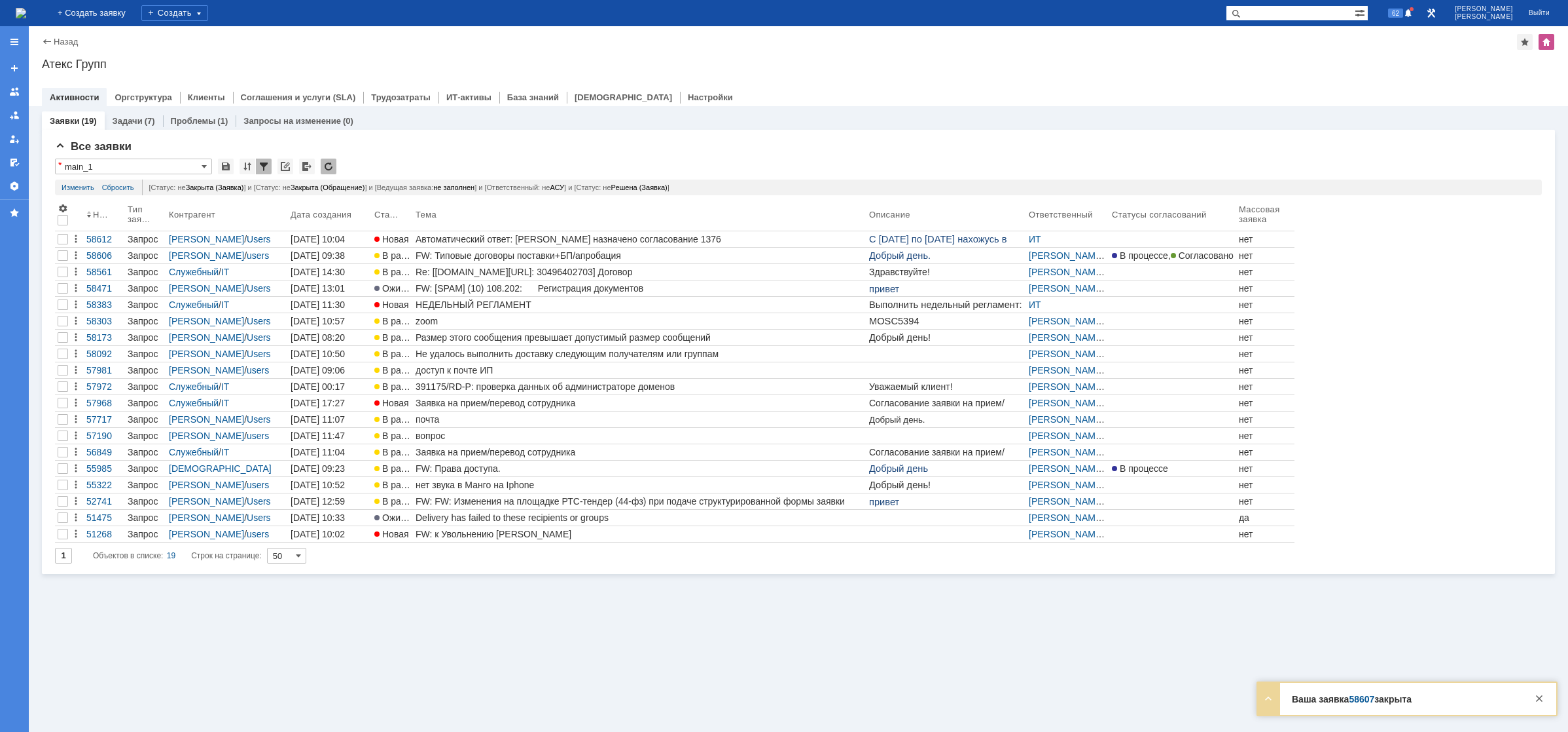
click at [26, 10] on img at bounding box center [21, 13] width 10 height 10
